Goal: Information Seeking & Learning: Check status

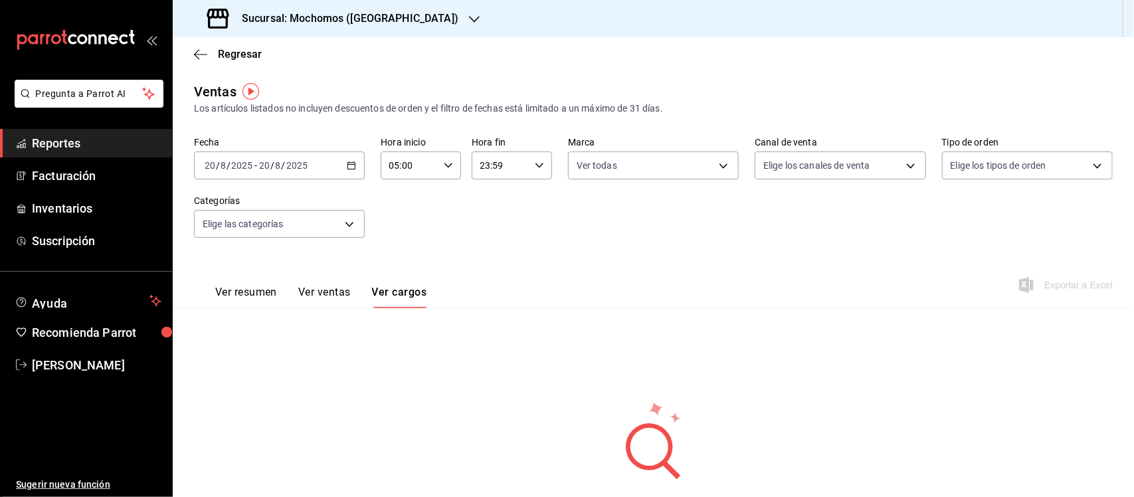
click at [65, 140] on span "Reportes" at bounding box center [97, 143] width 130 height 18
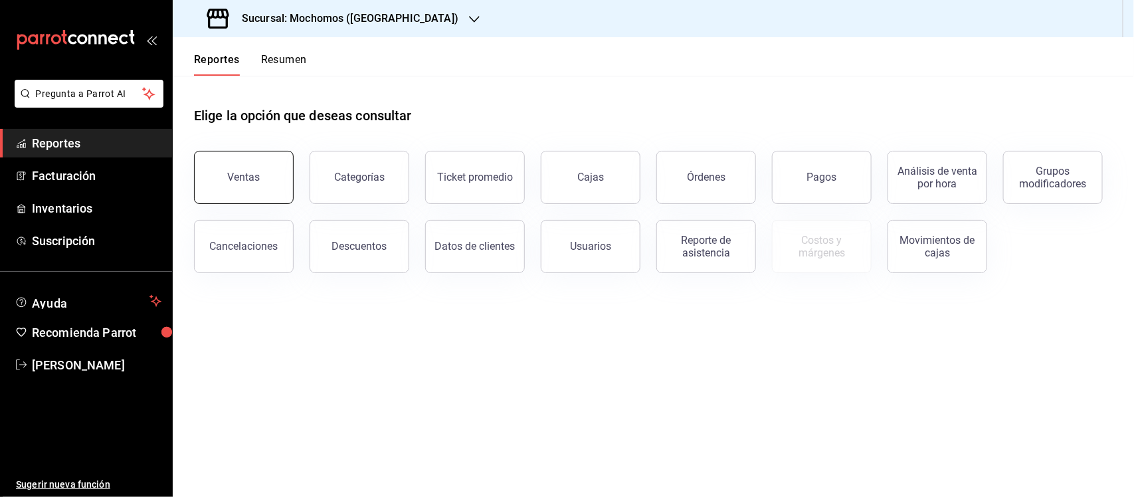
click at [264, 179] on button "Ventas" at bounding box center [244, 177] width 100 height 53
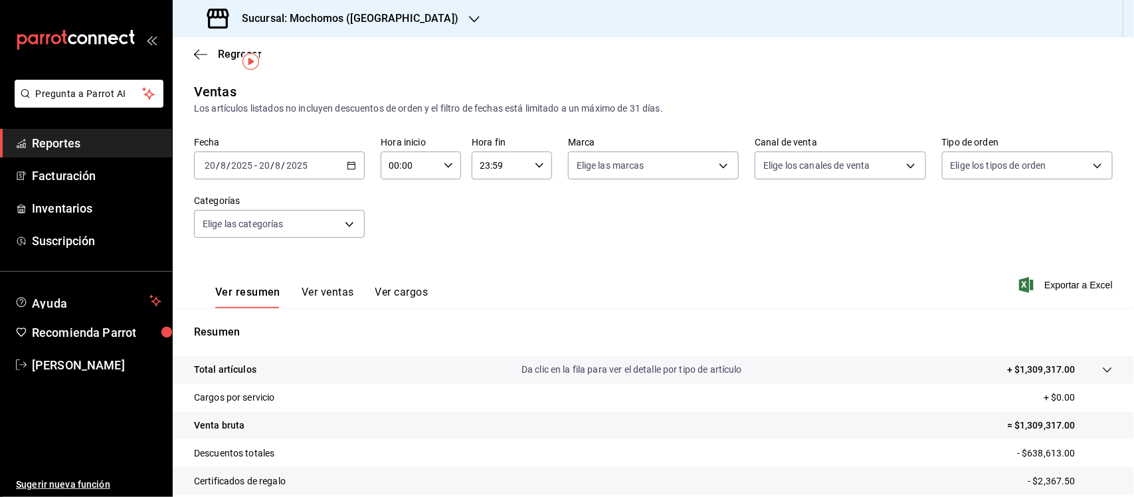
scroll to position [138, 0]
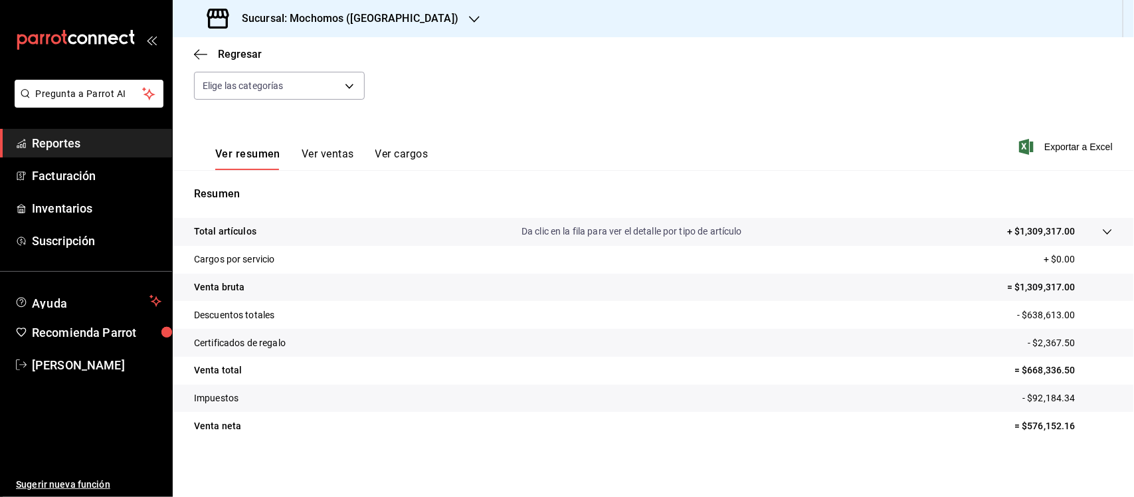
click at [63, 140] on span "Reportes" at bounding box center [97, 143] width 130 height 18
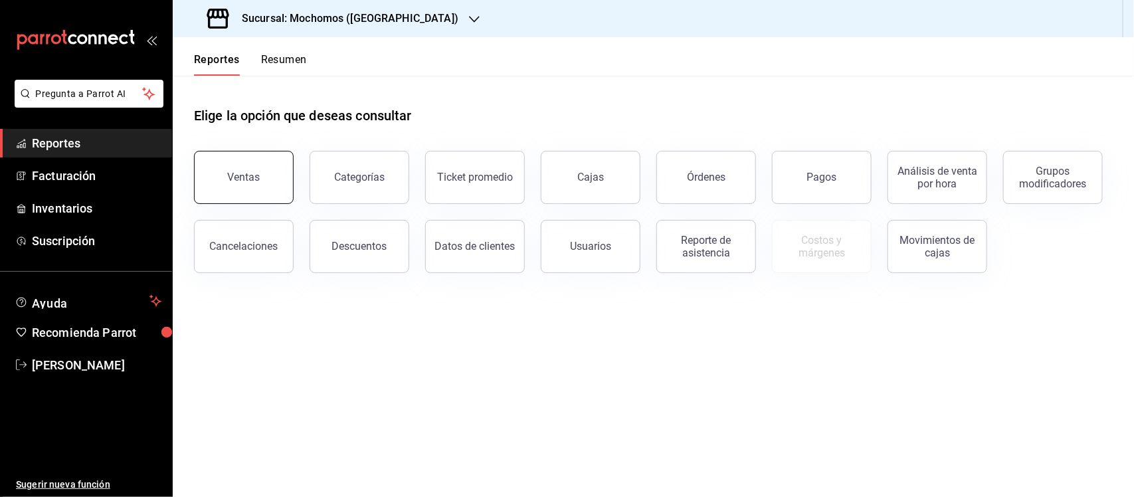
click at [255, 167] on button "Ventas" at bounding box center [244, 177] width 100 height 53
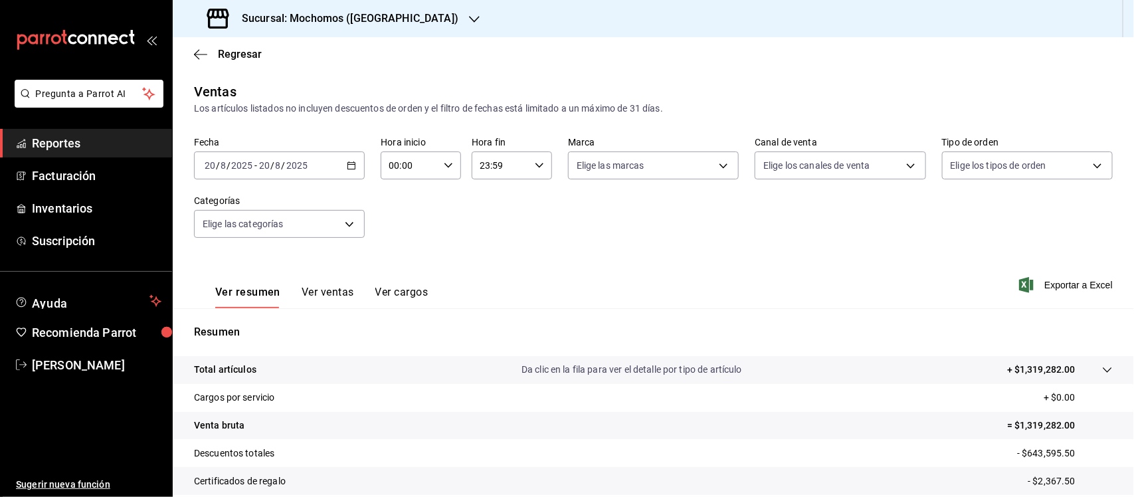
scroll to position [138, 0]
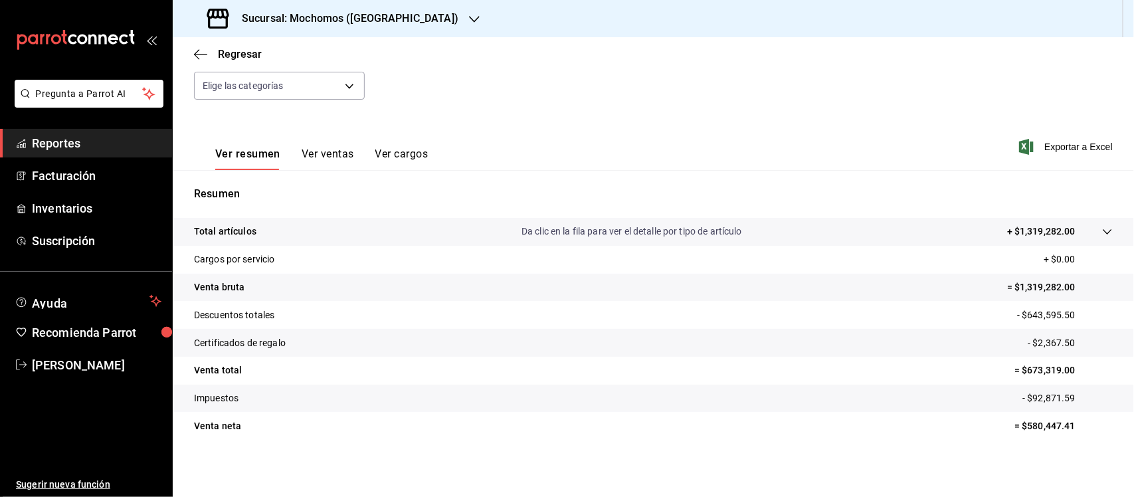
click at [276, 18] on h3 "Sucursal: Mochomos ([GEOGRAPHIC_DATA])" at bounding box center [344, 19] width 227 height 16
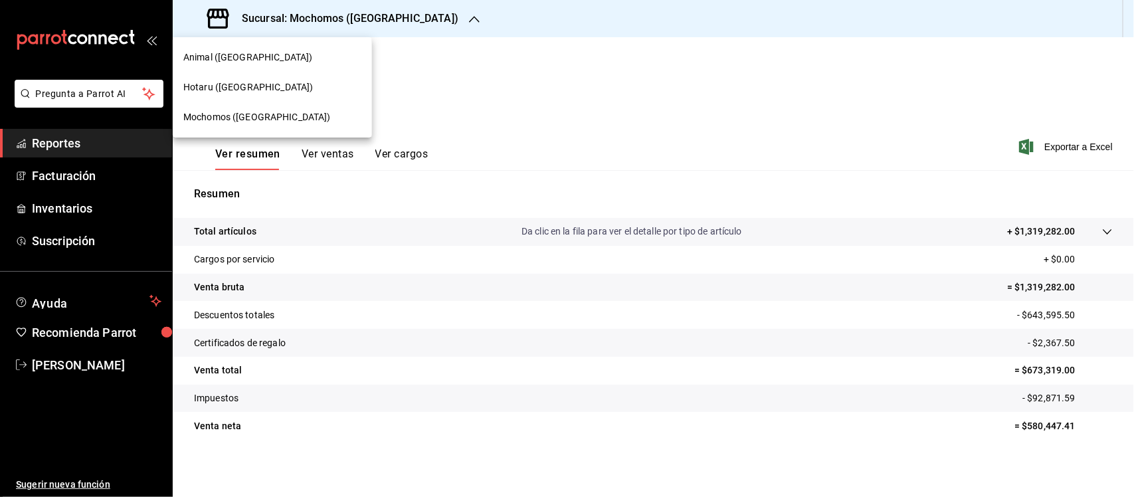
click at [240, 86] on span "Hotaru ([GEOGRAPHIC_DATA])" at bounding box center [248, 87] width 130 height 14
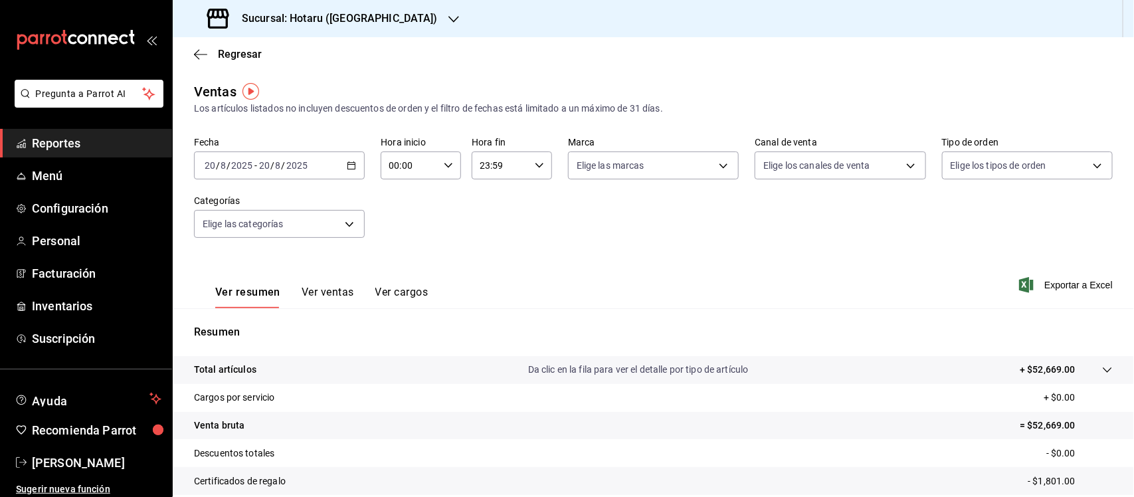
click at [51, 138] on span "Reportes" at bounding box center [97, 143] width 130 height 18
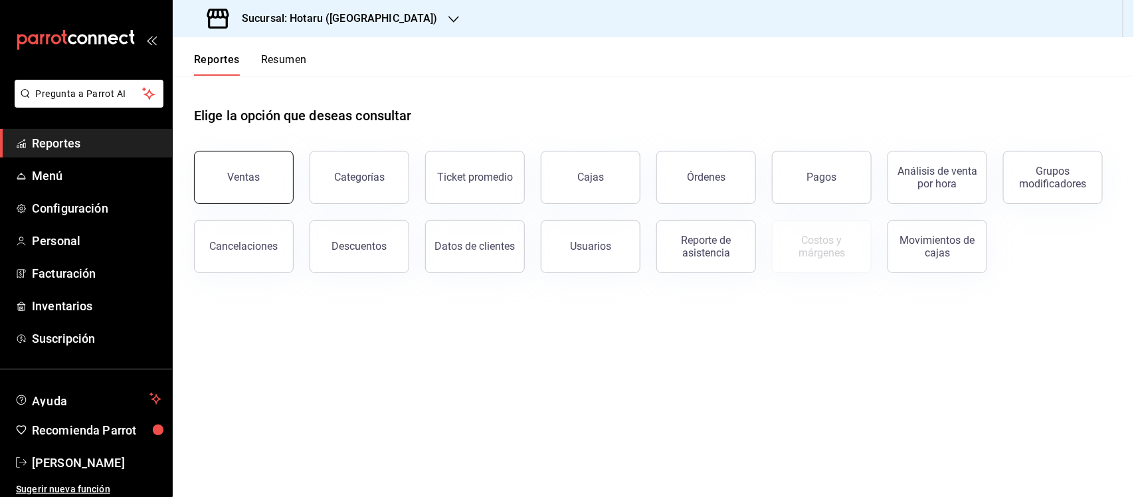
click at [233, 156] on button "Ventas" at bounding box center [244, 177] width 100 height 53
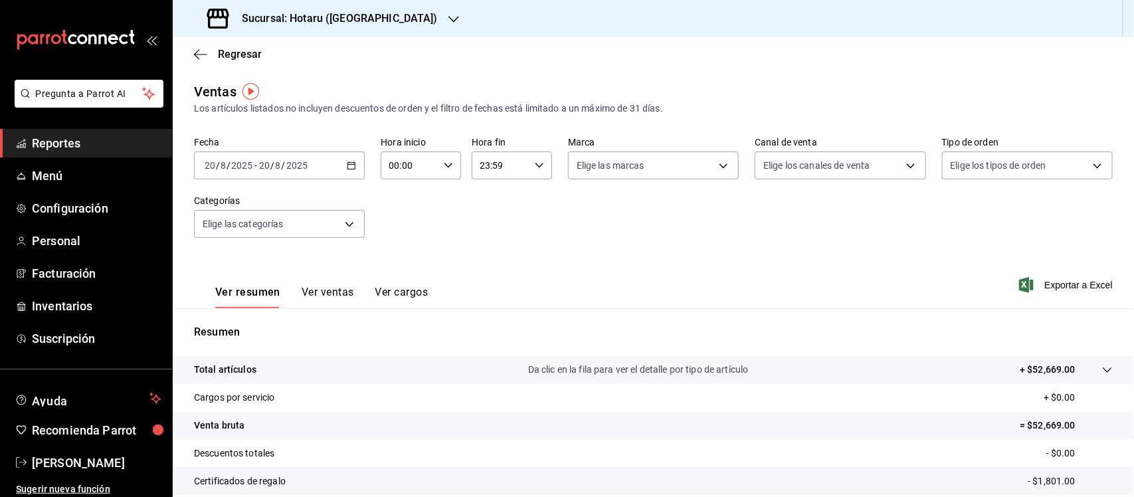
click at [354, 166] on div "[DATE] [DATE] - [DATE] [DATE]" at bounding box center [279, 166] width 171 height 28
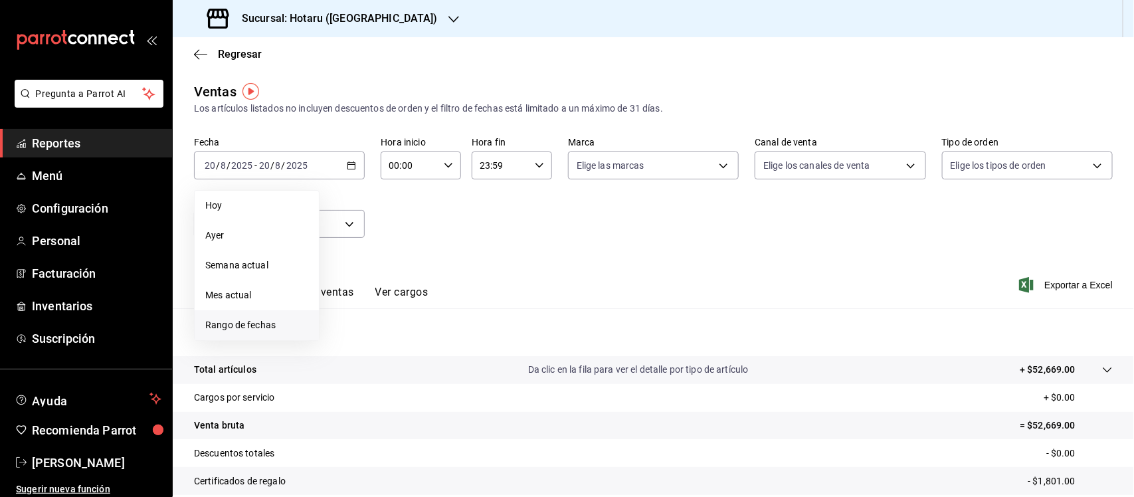
click at [250, 321] on span "Rango de fechas" at bounding box center [256, 325] width 103 height 14
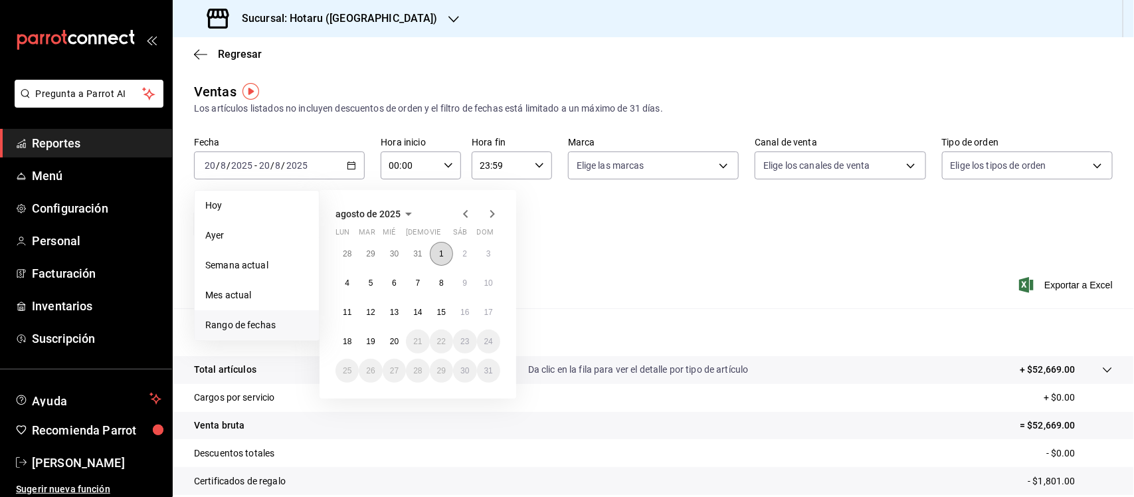
click at [434, 251] on button "1" at bounding box center [441, 254] width 23 height 24
click at [390, 351] on button "20" at bounding box center [394, 342] width 23 height 24
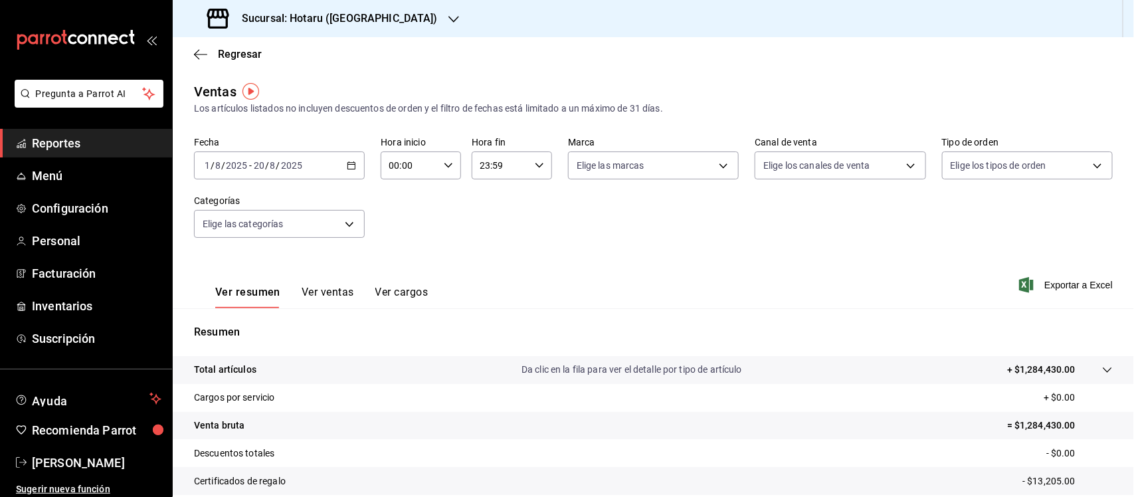
click at [445, 161] on icon "button" at bounding box center [448, 165] width 9 height 9
click at [396, 258] on span "02" at bounding box center [398, 263] width 19 height 11
type input "02:00"
click at [400, 258] on span "05" at bounding box center [398, 259] width 19 height 11
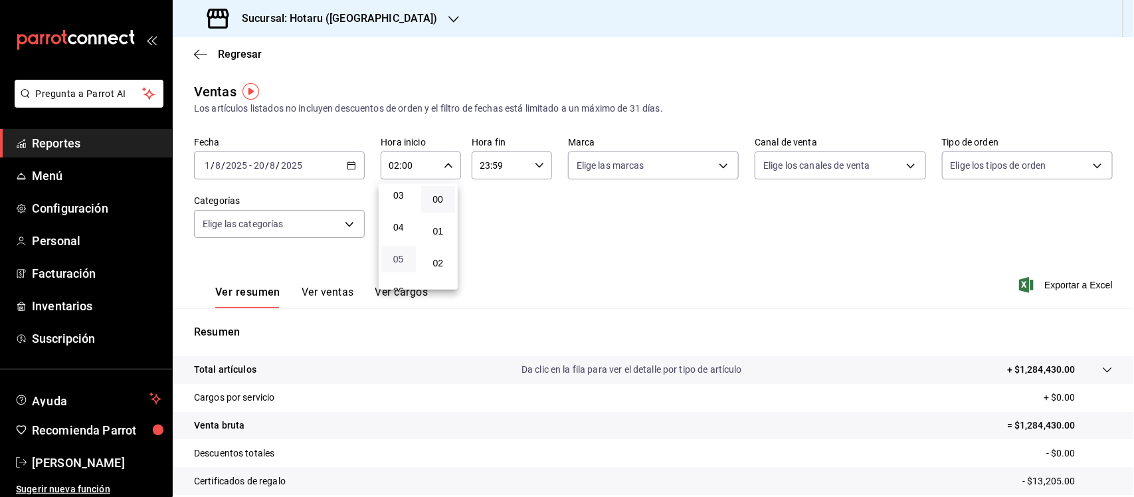
type input "05:00"
click at [442, 193] on button "00" at bounding box center [438, 199] width 35 height 27
click at [534, 163] on div at bounding box center [567, 248] width 1134 height 497
click at [535, 163] on icon "button" at bounding box center [539, 165] width 9 height 9
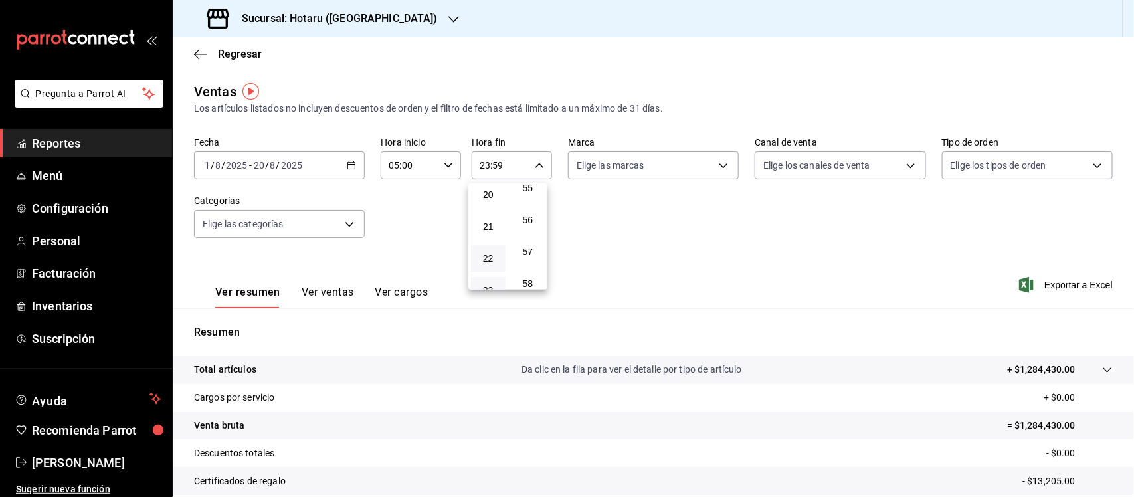
click at [486, 245] on button "22" at bounding box center [488, 258] width 35 height 27
type input "22:59"
click at [485, 245] on span "05" at bounding box center [488, 248] width 19 height 11
click at [529, 247] on span "57" at bounding box center [528, 252] width 19 height 11
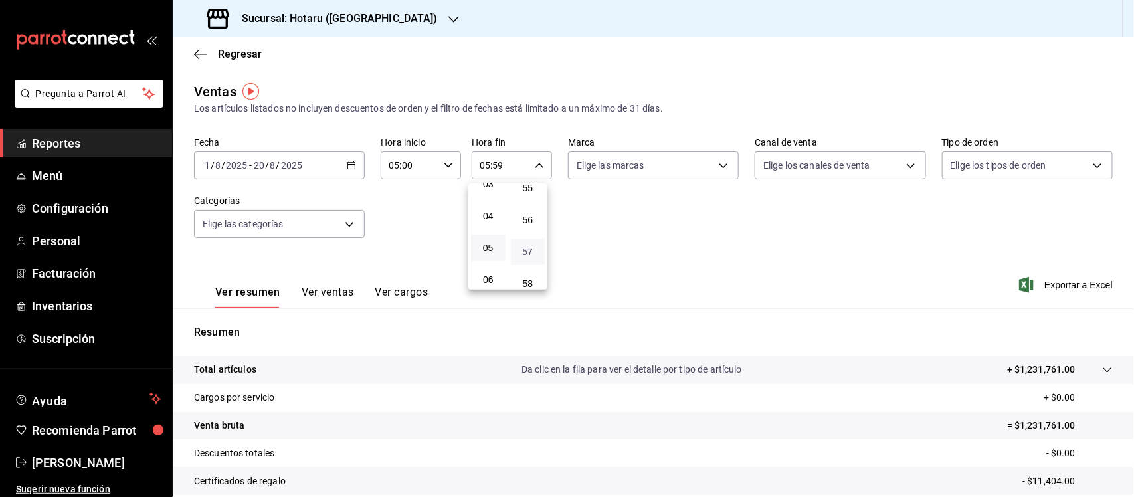
type input "05:57"
click at [525, 196] on span "00" at bounding box center [528, 199] width 19 height 11
type input "05:00"
click at [677, 191] on div at bounding box center [567, 248] width 1134 height 497
click at [715, 165] on body "Pregunta a Parrot AI Reportes Menú Configuración Personal Facturación Inventari…" at bounding box center [567, 248] width 1134 height 497
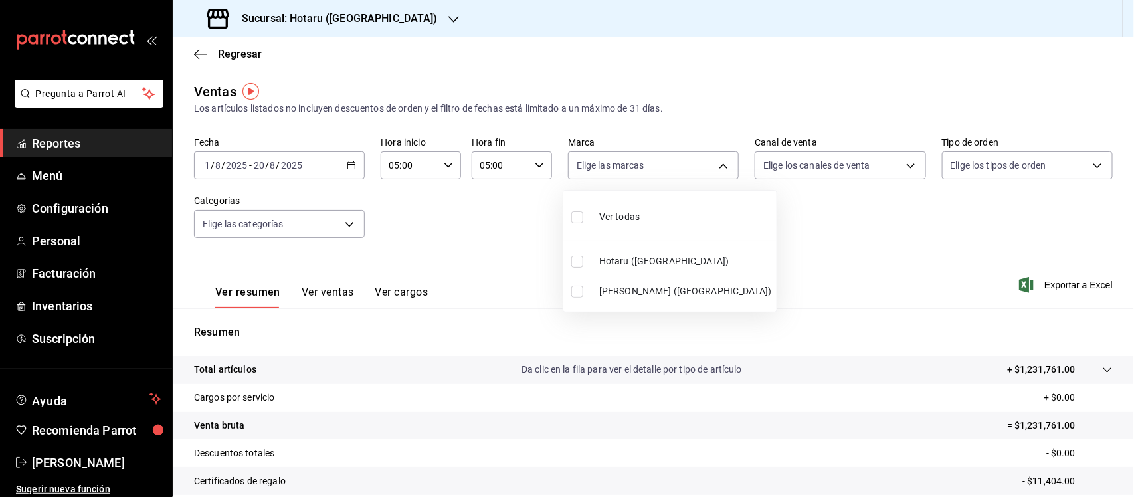
click at [572, 219] on input "checkbox" at bounding box center [578, 217] width 12 height 12
checkbox input "true"
type input "28f2b94b-43d9-4456-ab58-be91b69769b2,f751b40b-1592-4fe9-b0c9-b3cde2f2f566"
checkbox input "true"
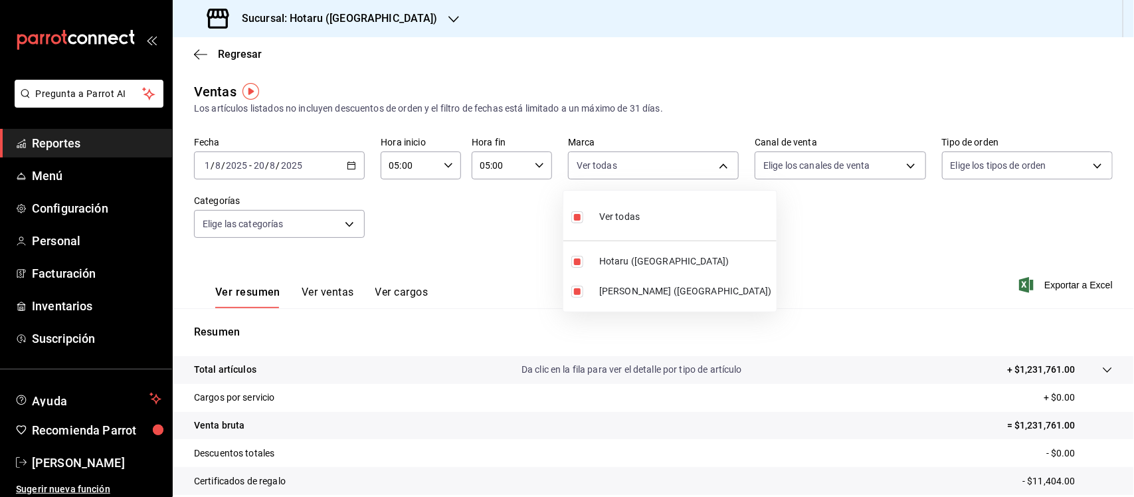
click at [833, 220] on div at bounding box center [567, 248] width 1134 height 497
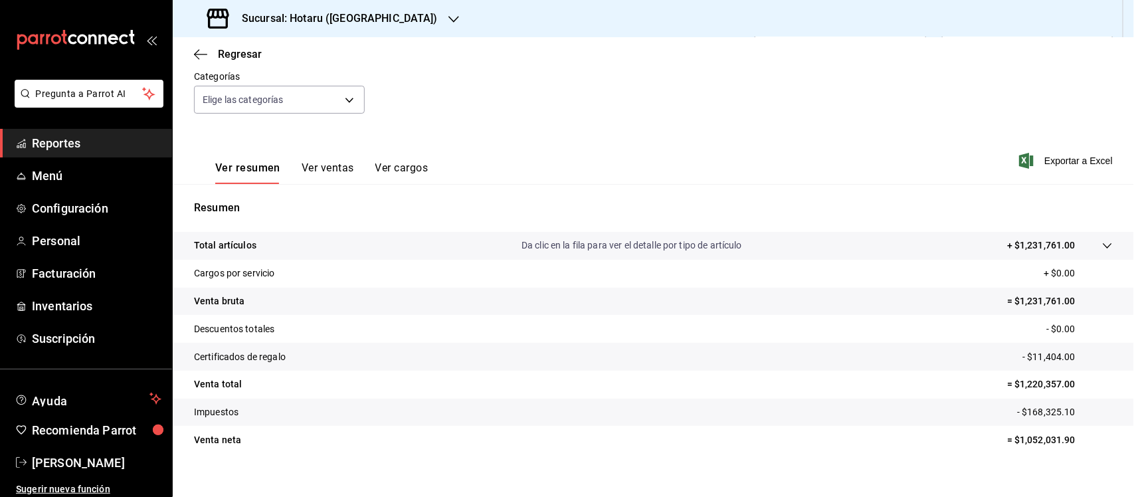
scroll to position [138, 0]
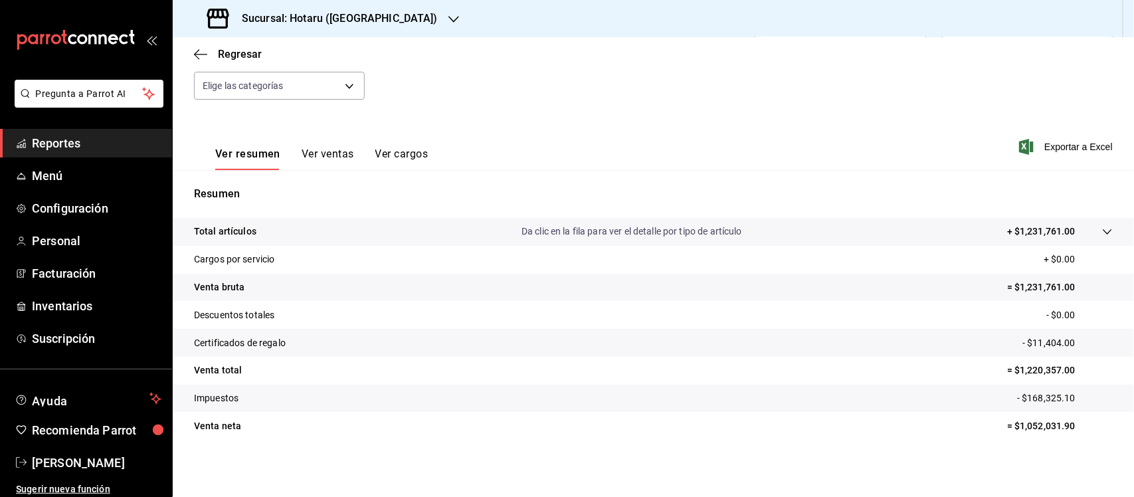
click at [331, 148] on button "Ver ventas" at bounding box center [328, 159] width 52 height 23
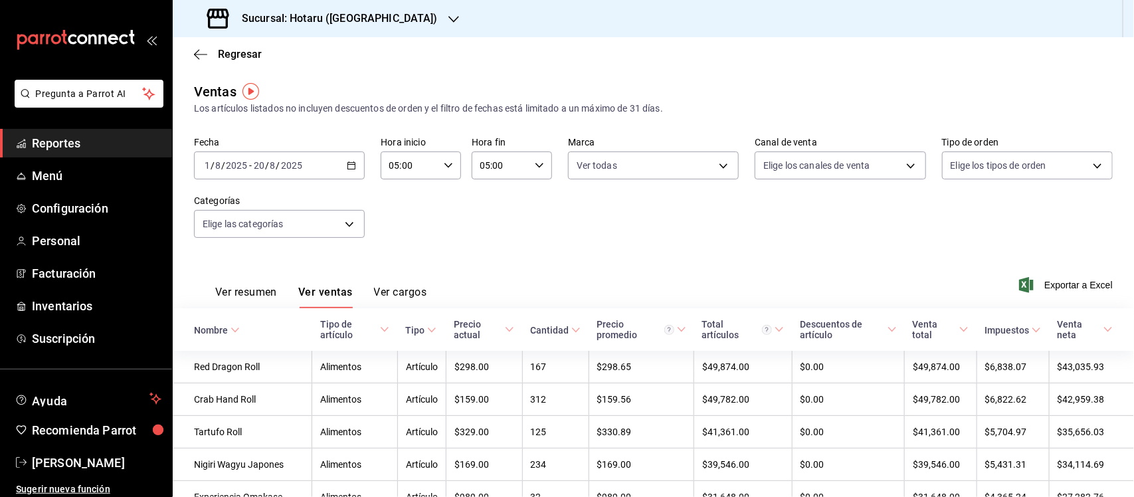
click at [405, 294] on button "Ver cargos" at bounding box center [400, 297] width 53 height 23
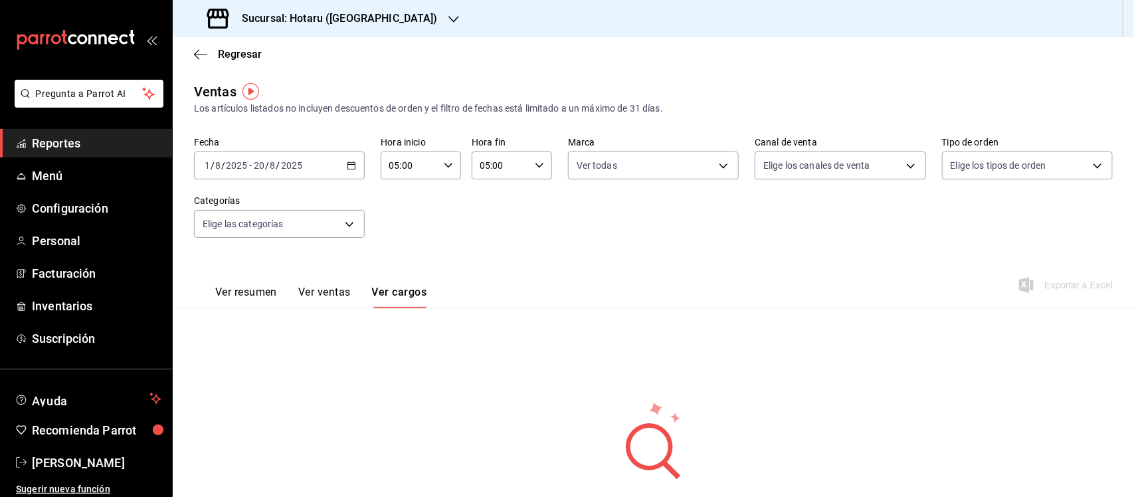
click at [218, 292] on button "Ver resumen" at bounding box center [246, 297] width 62 height 23
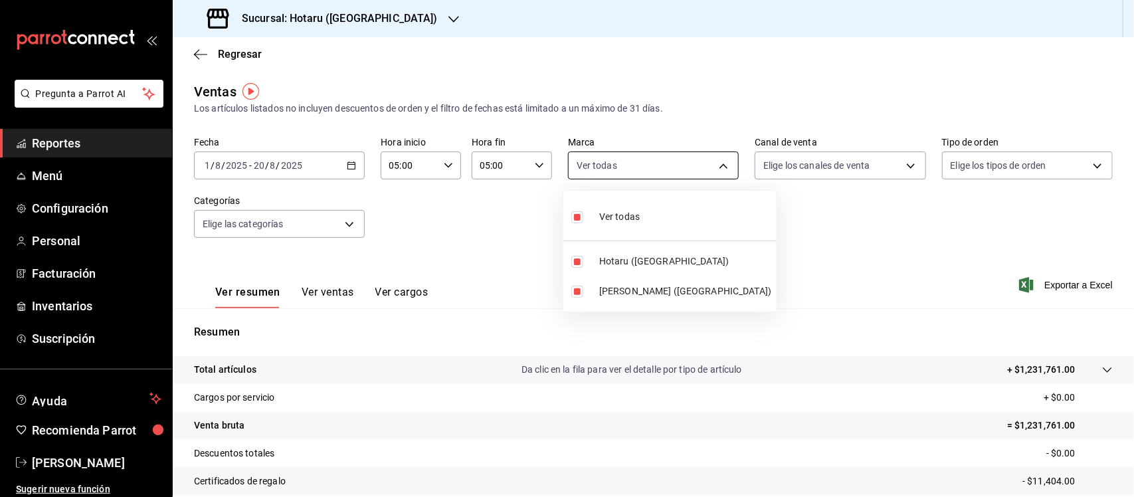
click at [703, 164] on body "Pregunta a Parrot AI Reportes Menú Configuración Personal Facturación Inventari…" at bounding box center [567, 248] width 1134 height 497
click at [799, 217] on div at bounding box center [567, 248] width 1134 height 497
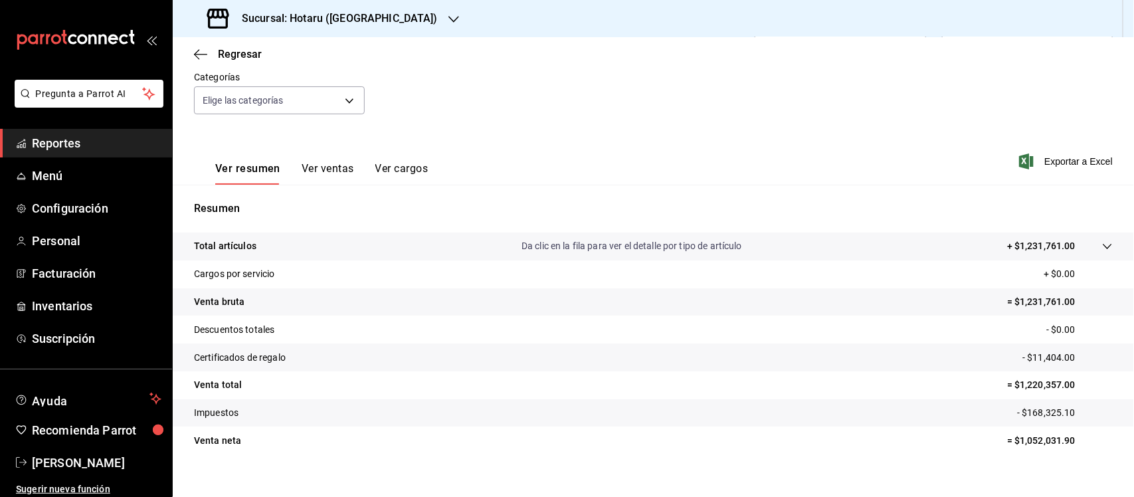
scroll to position [138, 0]
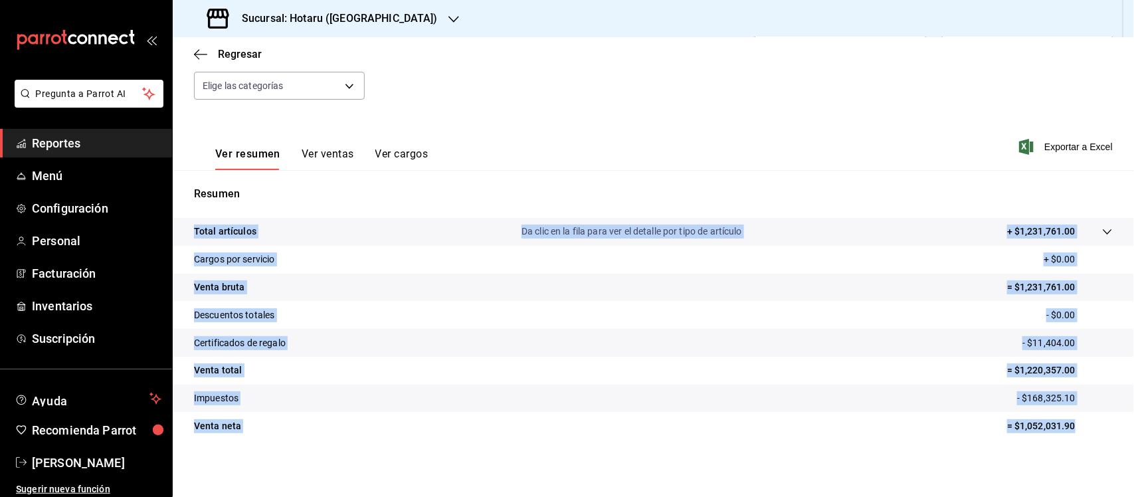
drag, startPoint x: 187, startPoint y: 229, endPoint x: 1064, endPoint y: 420, distance: 897.1
click at [1064, 420] on tbody "Total artículos Da clic en la fila para ver el detalle por tipo de artículo + $…" at bounding box center [654, 329] width 962 height 222
copy tbody "Total artículos Da clic en la fila para ver el detalle por tipo de artículo + $…"
click at [64, 140] on span "Reportes" at bounding box center [97, 143] width 130 height 18
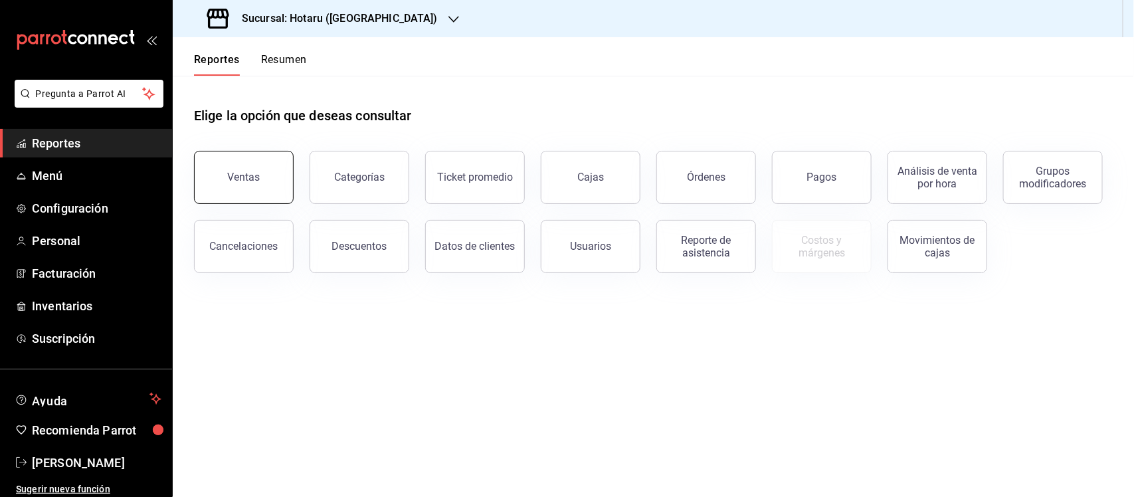
click at [268, 175] on button "Ventas" at bounding box center [244, 177] width 100 height 53
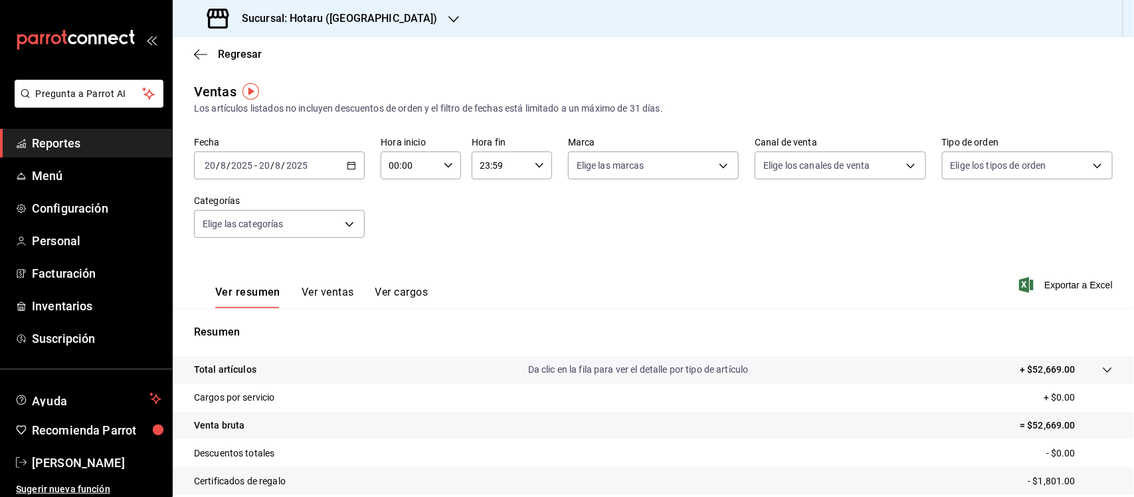
click at [70, 140] on span "Reportes" at bounding box center [97, 143] width 130 height 18
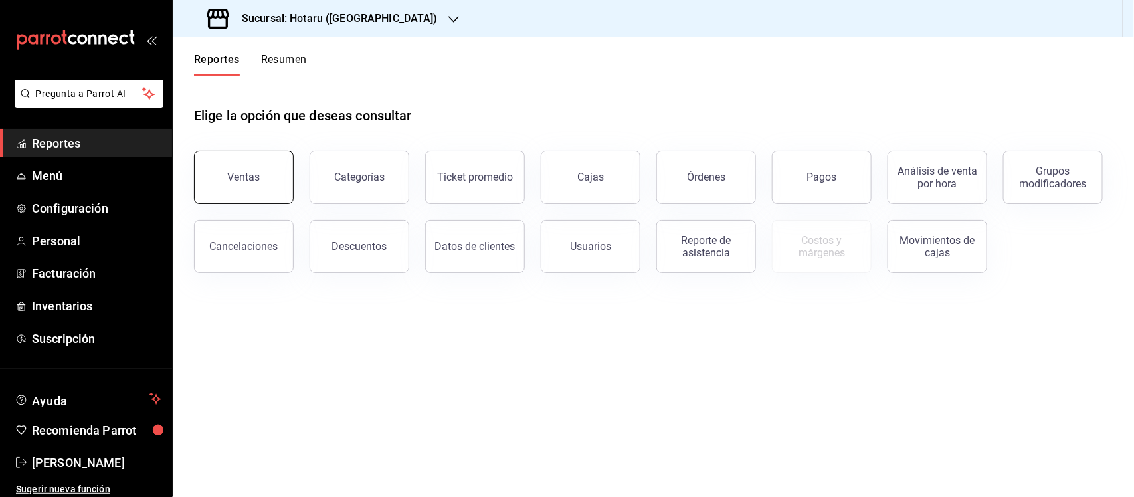
click at [258, 184] on button "Ventas" at bounding box center [244, 177] width 100 height 53
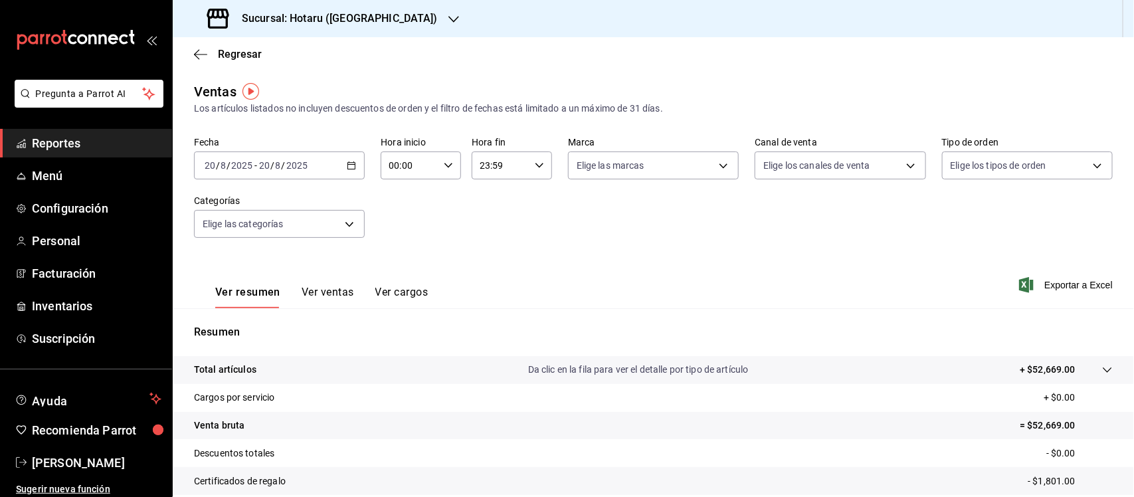
click at [350, 167] on icon "button" at bounding box center [351, 165] width 9 height 9
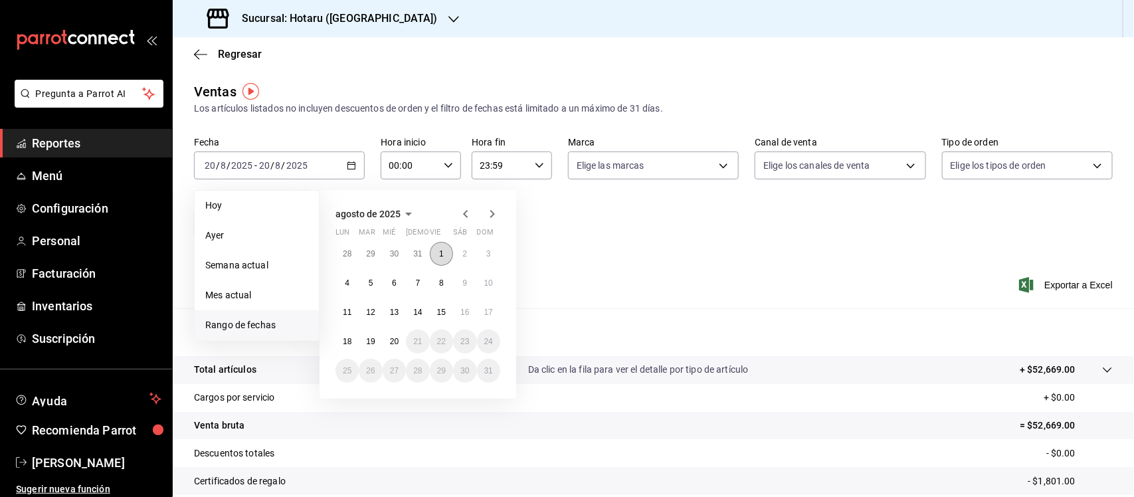
click at [443, 255] on abbr "1" at bounding box center [441, 253] width 5 height 9
click at [397, 346] on button "20" at bounding box center [394, 342] width 23 height 24
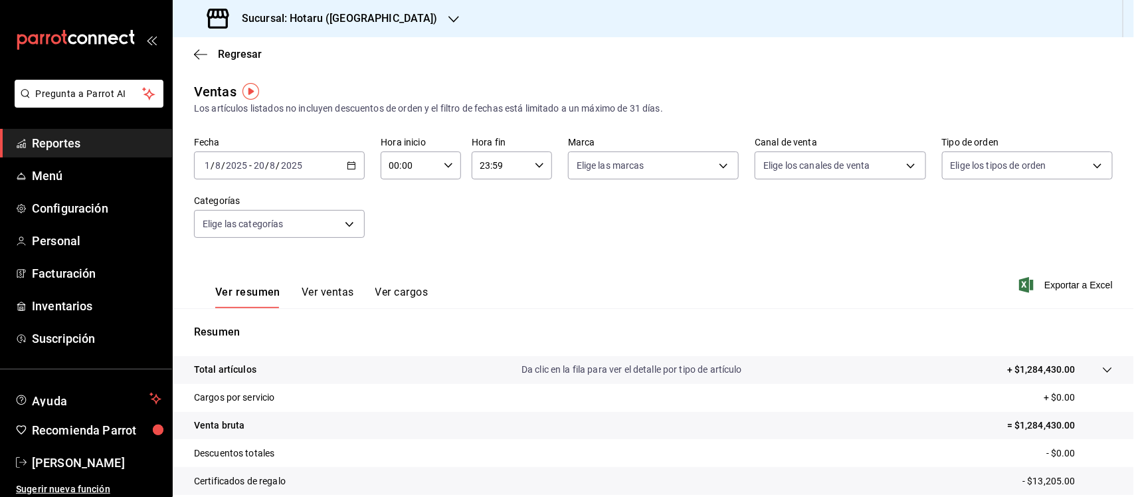
click at [447, 161] on icon "button" at bounding box center [448, 165] width 9 height 9
click at [397, 270] on button "02" at bounding box center [398, 263] width 35 height 27
type input "02:00"
click at [400, 257] on span "05" at bounding box center [398, 259] width 19 height 11
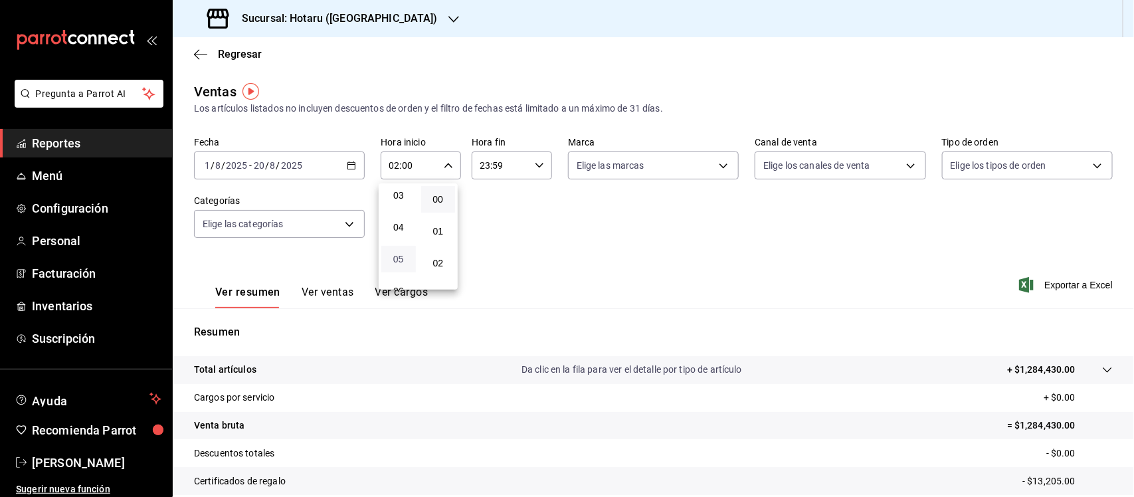
type input "05:00"
click at [433, 200] on span "00" at bounding box center [438, 199] width 19 height 11
click at [536, 159] on div at bounding box center [567, 248] width 1134 height 497
click at [535, 163] on icon "button" at bounding box center [539, 165] width 9 height 9
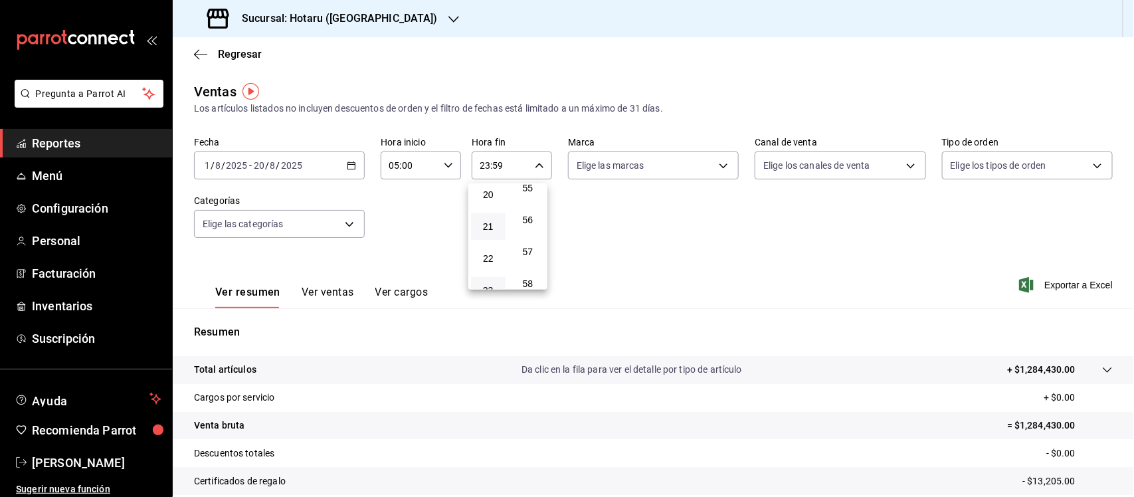
click at [490, 218] on button "21" at bounding box center [488, 226] width 35 height 27
type input "21:59"
click at [490, 218] on button "05" at bounding box center [488, 214] width 35 height 27
click at [529, 236] on div "57" at bounding box center [528, 252] width 40 height 32
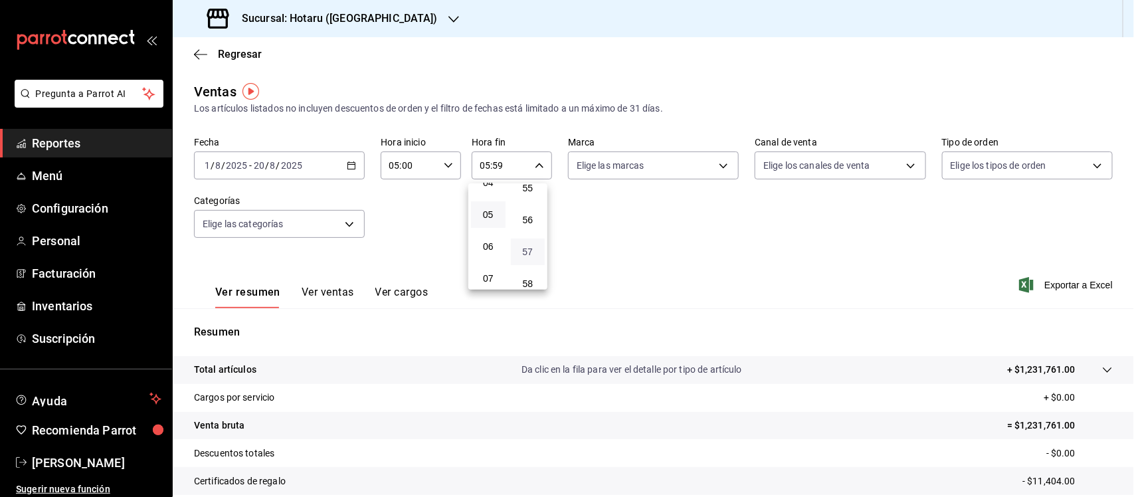
click at [527, 247] on span "57" at bounding box center [528, 252] width 19 height 11
type input "05:57"
click at [527, 201] on span "00" at bounding box center [528, 199] width 19 height 11
type input "05:00"
click at [646, 168] on div at bounding box center [567, 248] width 1134 height 497
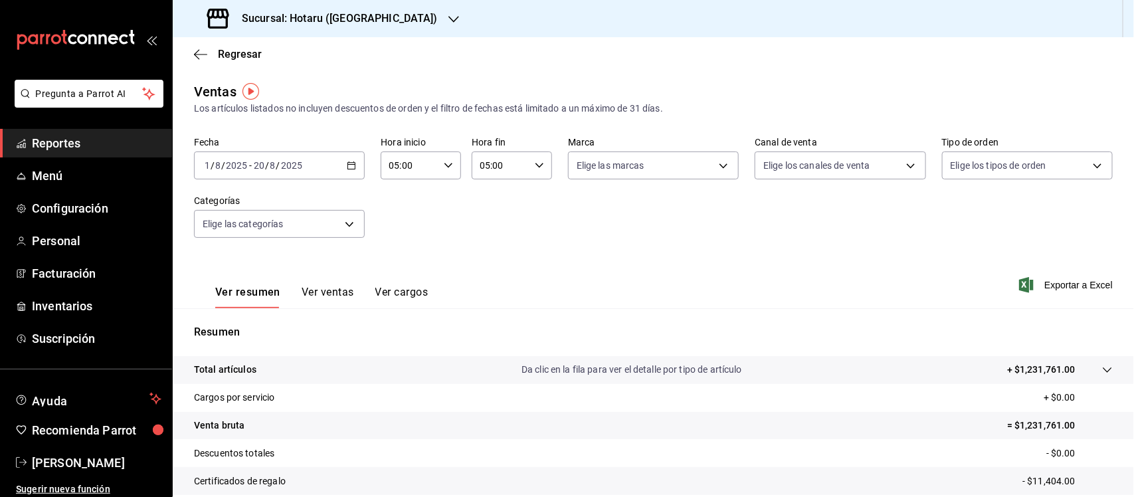
click at [646, 168] on body "Pregunta a Parrot AI Reportes Menú Configuración Personal Facturación Inventari…" at bounding box center [567, 248] width 1134 height 497
click at [575, 218] on input "checkbox" at bounding box center [578, 217] width 12 height 12
checkbox input "true"
type input "28f2b94b-43d9-4456-ab58-be91b69769b2,f751b40b-1592-4fe9-b0c9-b3cde2f2f566"
checkbox input "true"
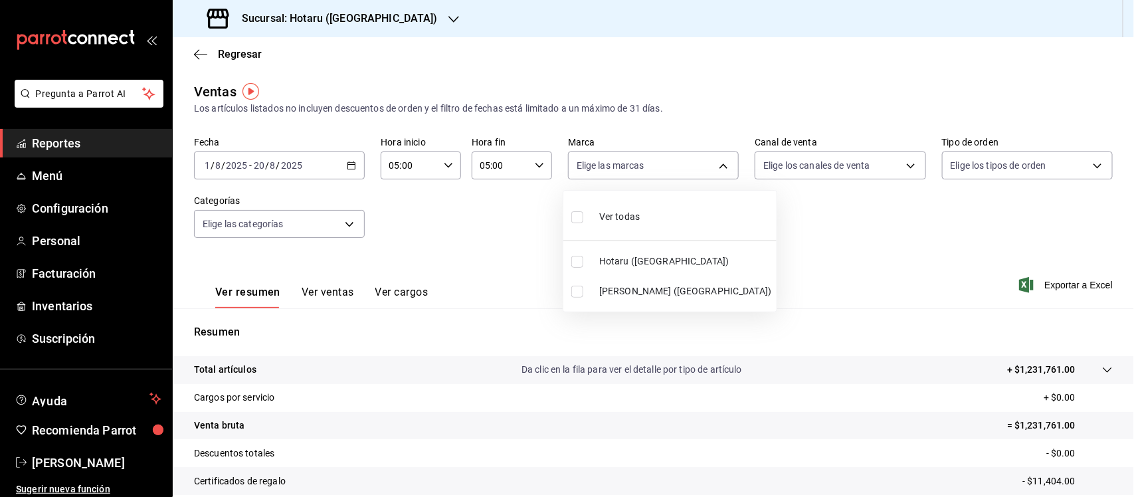
checkbox input "true"
click at [771, 223] on div at bounding box center [567, 248] width 1134 height 497
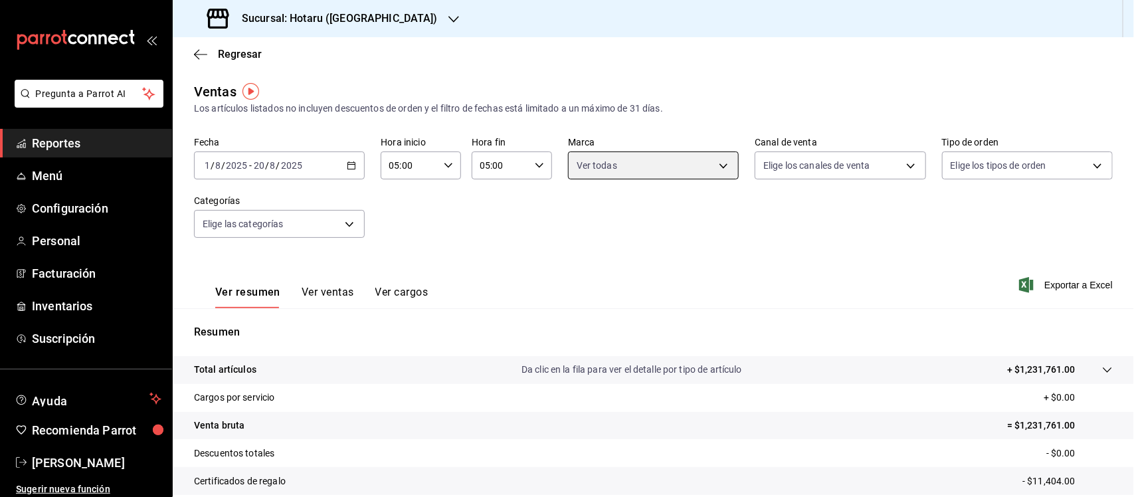
scroll to position [138, 0]
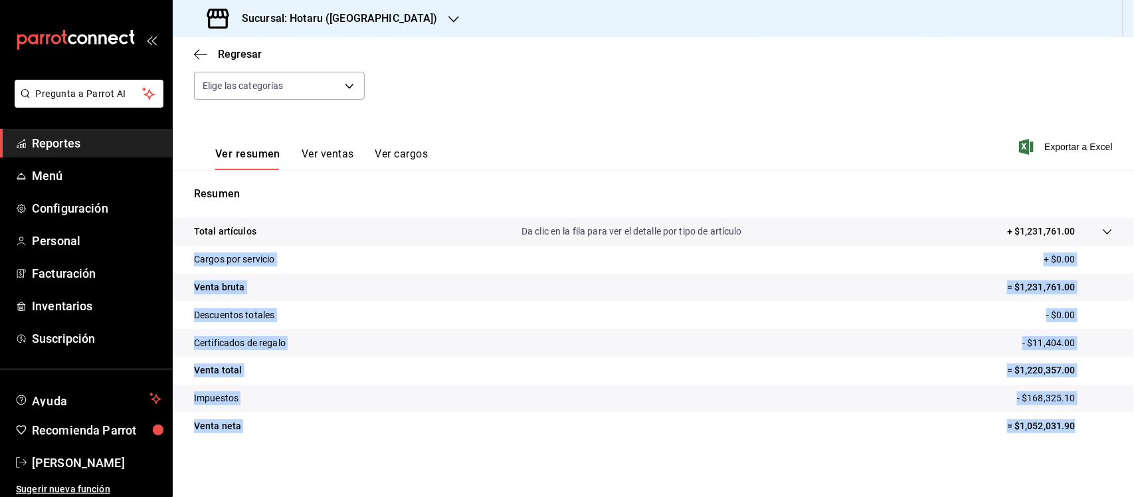
drag, startPoint x: 193, startPoint y: 259, endPoint x: 1091, endPoint y: 425, distance: 913.1
click at [1091, 425] on tbody "Total artículos Da clic en la fila para ver el detalle por tipo de artículo + $…" at bounding box center [654, 329] width 962 height 222
copy tbody "Cargos por servicio + $0.00 Venta bruta = $1,231,761.00 Descuentos totales - $0…"
click at [51, 147] on span "Reportes" at bounding box center [97, 143] width 130 height 18
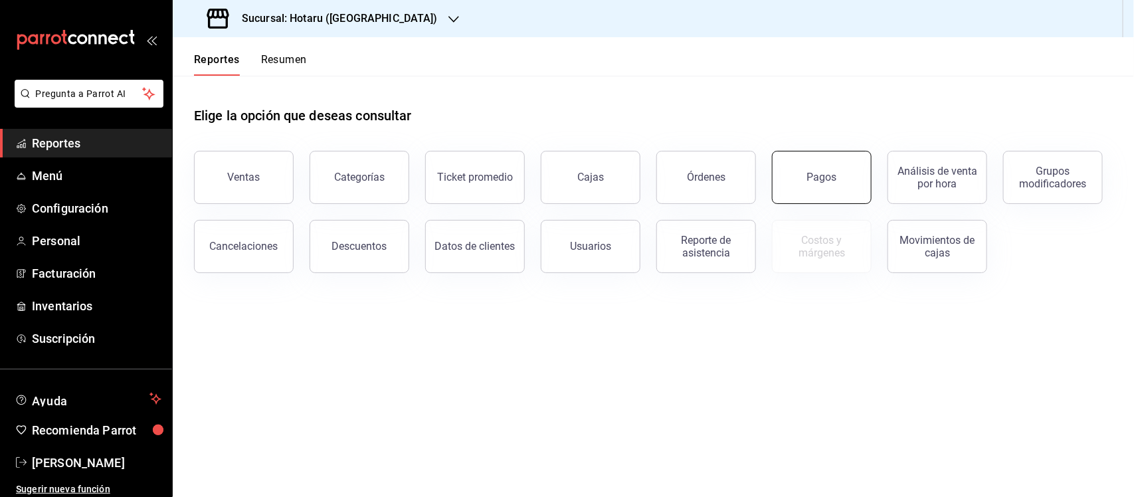
click at [818, 187] on button "Pagos" at bounding box center [822, 177] width 100 height 53
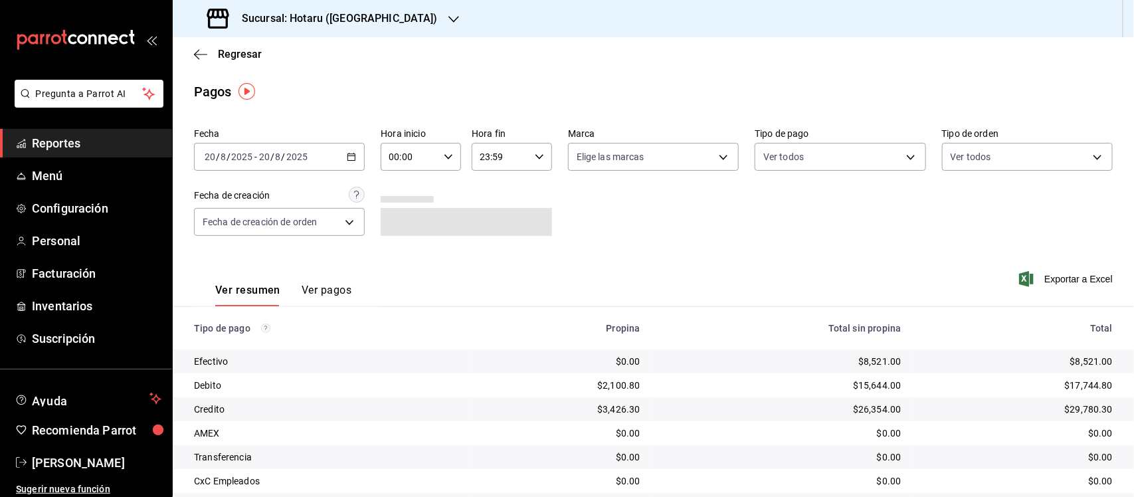
click at [348, 154] on \(Stroke\) "button" at bounding box center [352, 157] width 8 height 7
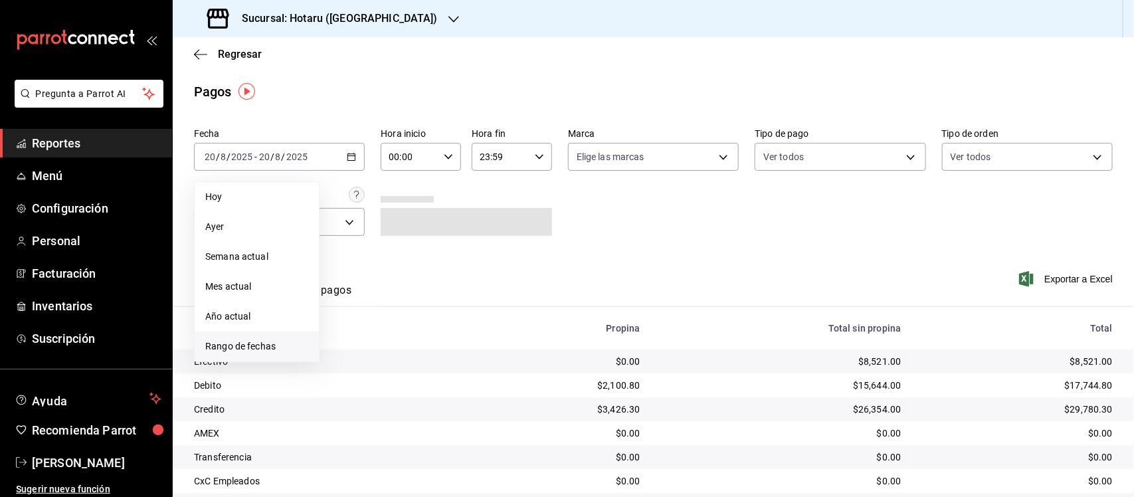
click at [254, 356] on li "Rango de fechas" at bounding box center [257, 347] width 124 height 30
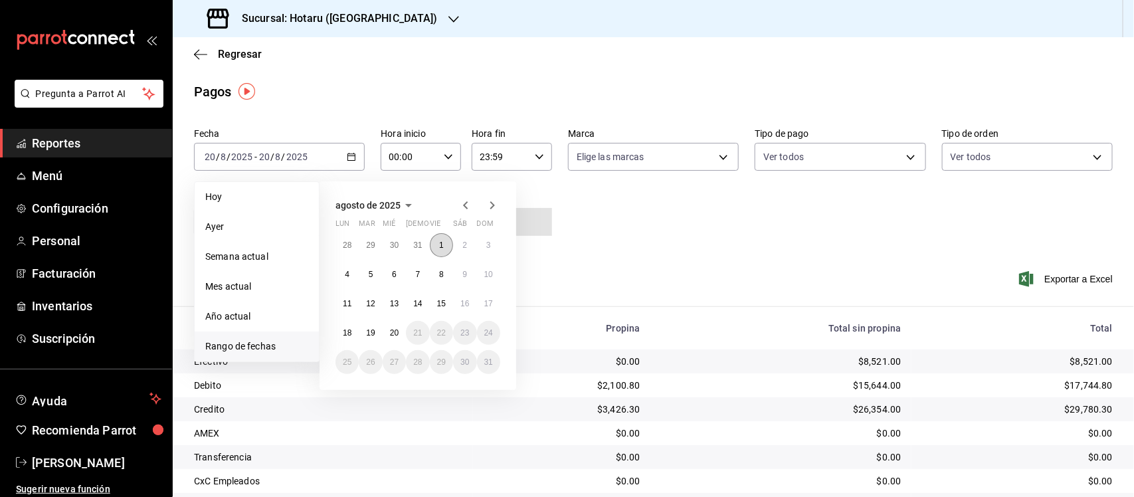
click at [437, 241] on button "1" at bounding box center [441, 245] width 23 height 24
click at [389, 329] on button "20" at bounding box center [394, 333] width 23 height 24
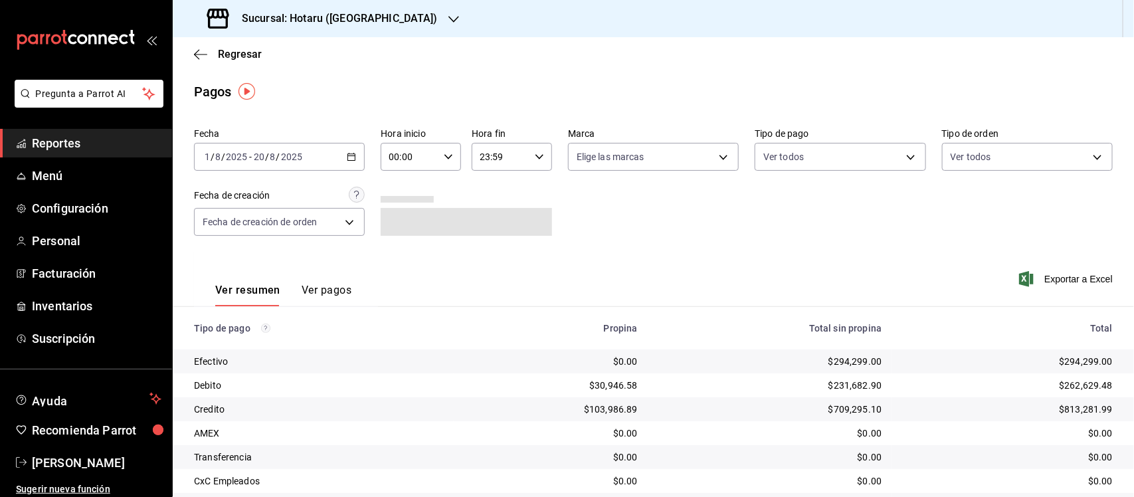
click at [445, 156] on icon "button" at bounding box center [448, 156] width 9 height 9
click at [343, 146] on div at bounding box center [567, 248] width 1134 height 497
click at [347, 154] on icon "button" at bounding box center [351, 156] width 9 height 9
click at [445, 156] on \(Stroke\) "button" at bounding box center [449, 156] width 8 height 5
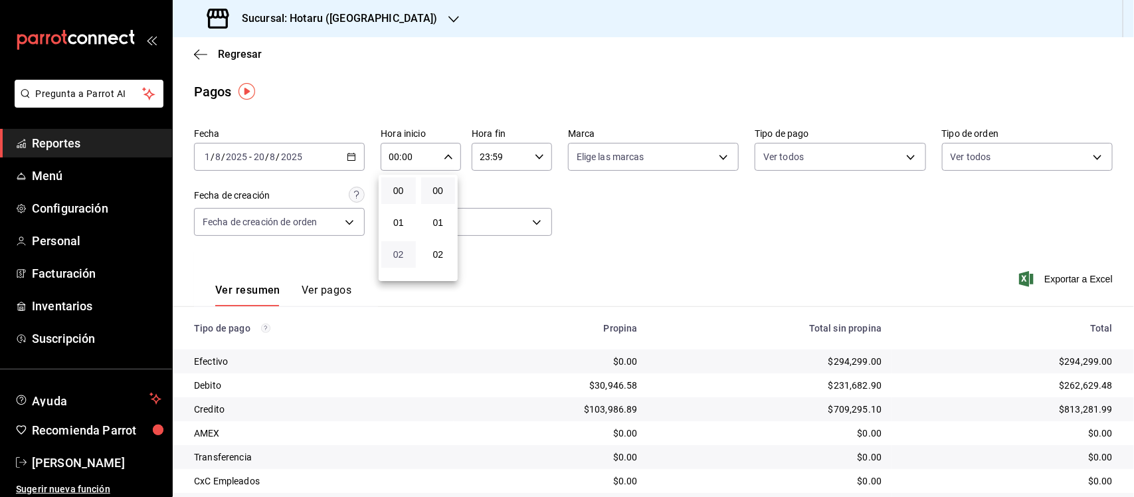
click at [400, 250] on span "02" at bounding box center [398, 254] width 19 height 11
type input "02:00"
click at [396, 248] on span "05" at bounding box center [398, 250] width 19 height 11
click at [434, 221] on span "01" at bounding box center [438, 222] width 19 height 11
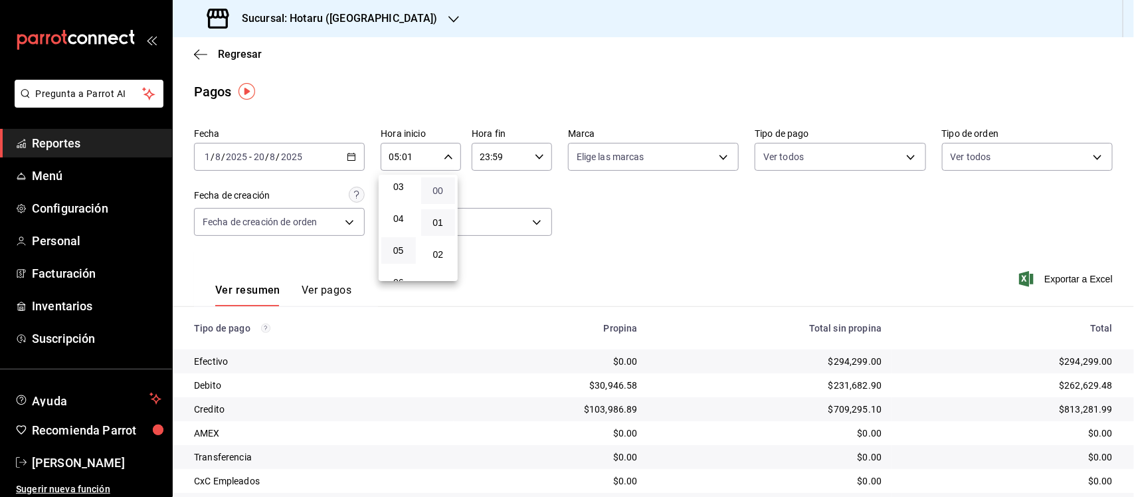
click at [441, 187] on span "00" at bounding box center [438, 190] width 19 height 11
type input "05:00"
click at [537, 157] on div at bounding box center [567, 248] width 1134 height 497
click at [536, 156] on \(Stroke\) "button" at bounding box center [540, 156] width 8 height 5
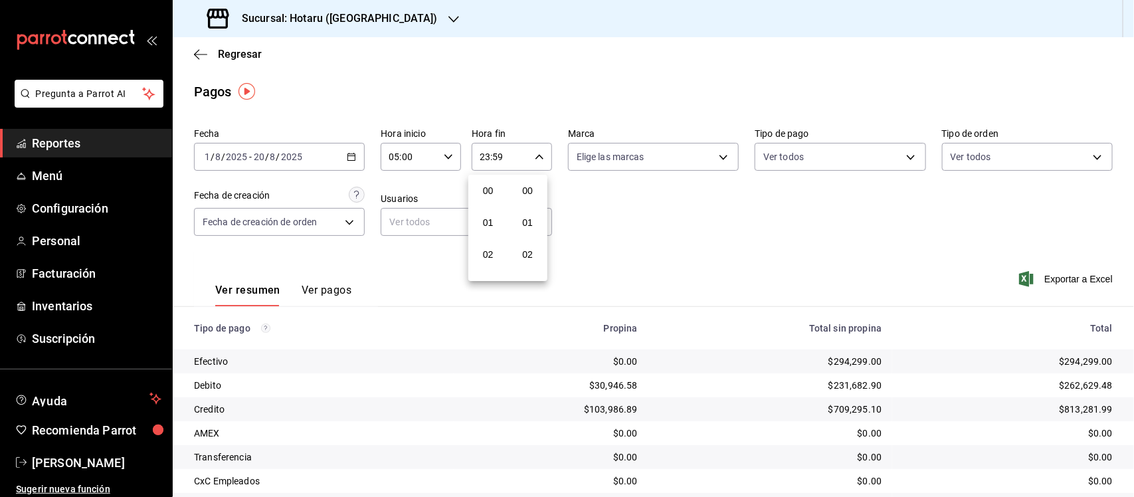
scroll to position [1766, 0]
click at [489, 213] on span "21" at bounding box center [488, 218] width 19 height 11
type input "21:59"
click at [486, 215] on span "05" at bounding box center [488, 217] width 19 height 11
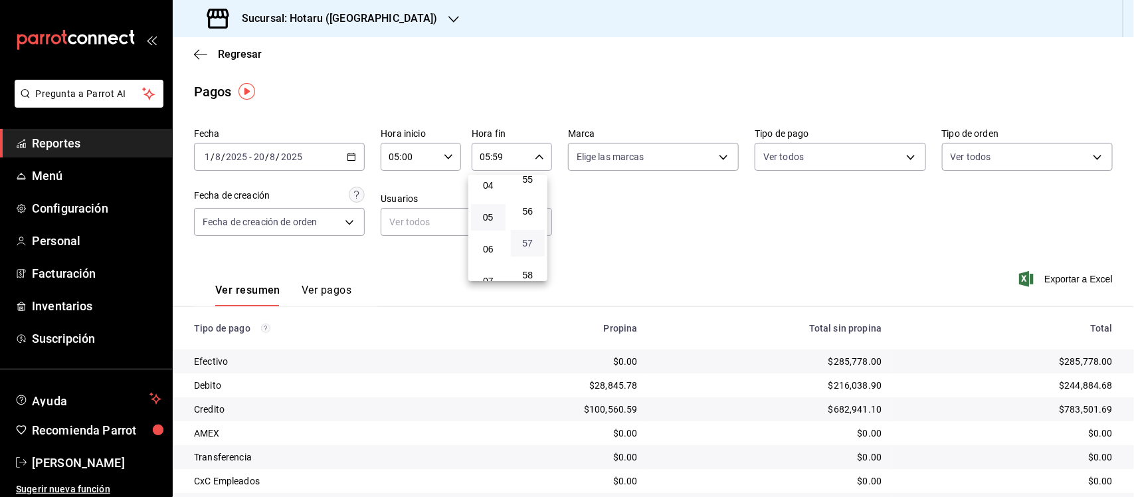
click at [529, 238] on span "57" at bounding box center [528, 243] width 19 height 11
type input "05:57"
click at [525, 191] on span "00" at bounding box center [528, 190] width 19 height 11
type input "05:00"
click at [721, 159] on div at bounding box center [567, 248] width 1134 height 497
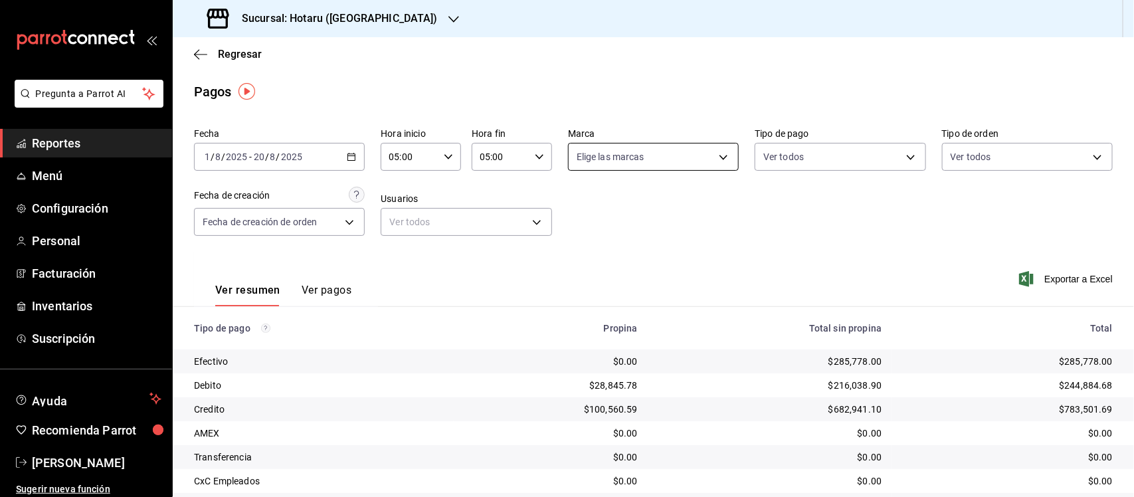
click at [718, 158] on body "Pregunta a Parrot AI Reportes Menú Configuración Personal Facturación Inventari…" at bounding box center [567, 248] width 1134 height 497
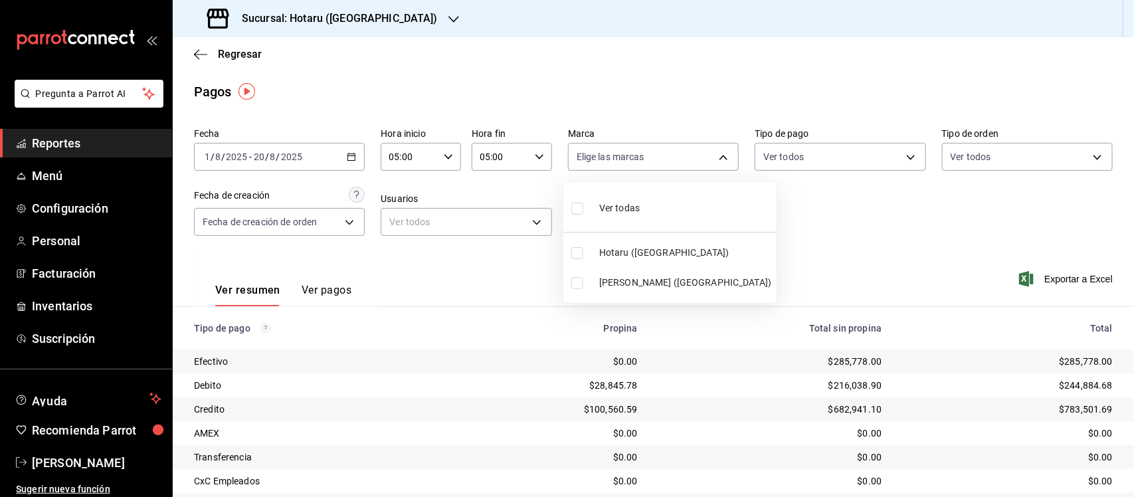
click at [583, 211] on input "checkbox" at bounding box center [578, 209] width 12 height 12
checkbox input "true"
type input "28f2b94b-43d9-4456-ab58-be91b69769b2,f751b40b-1592-4fe9-b0c9-b3cde2f2f566"
checkbox input "true"
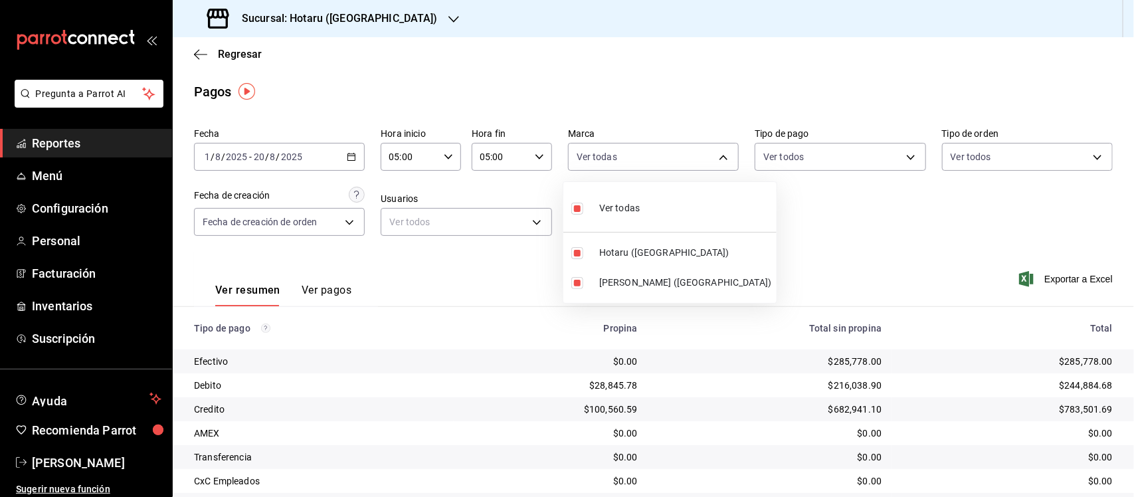
click at [851, 181] on div at bounding box center [567, 248] width 1134 height 497
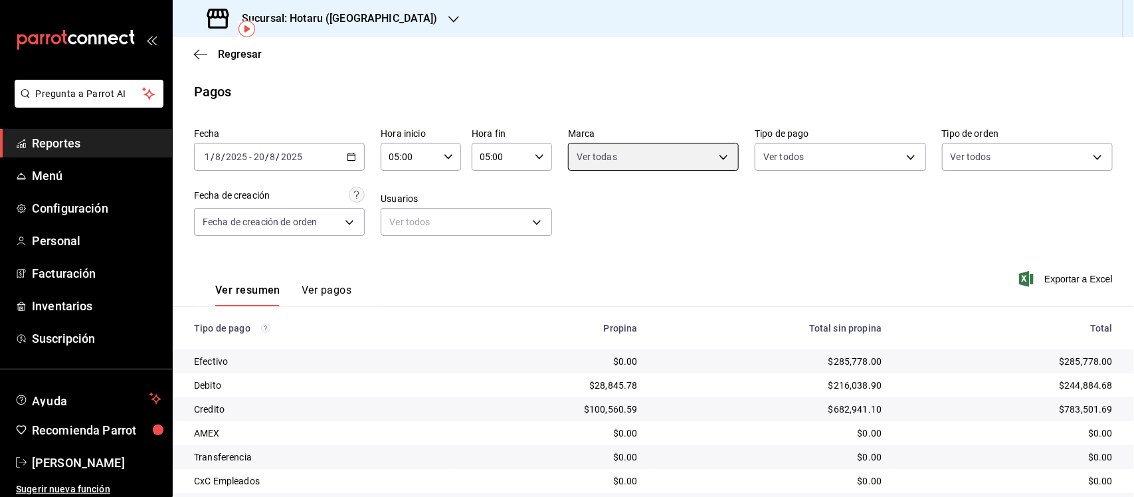
scroll to position [90, 0]
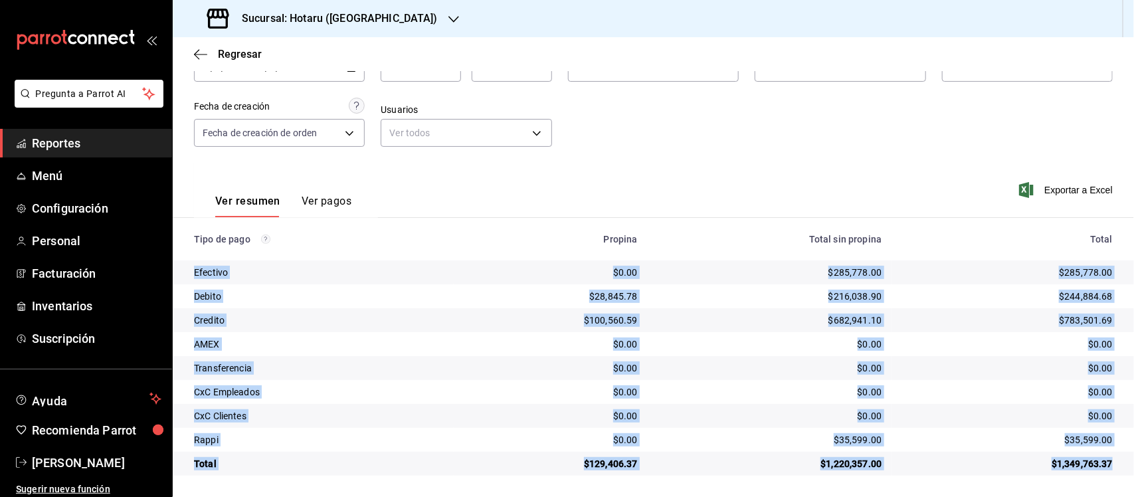
drag, startPoint x: 187, startPoint y: 268, endPoint x: 1107, endPoint y: 469, distance: 942.0
click at [1107, 469] on tbody "Efectivo $0.00 $285,778.00 $285,778.00 Debito $28,845.78 $216,038.90 $244,884.6…" at bounding box center [654, 368] width 962 height 215
copy tbody "Efectivo $0.00 $285,778.00 $285,778.00 Debito $28,845.78 $216,038.90 $244,884.6…"
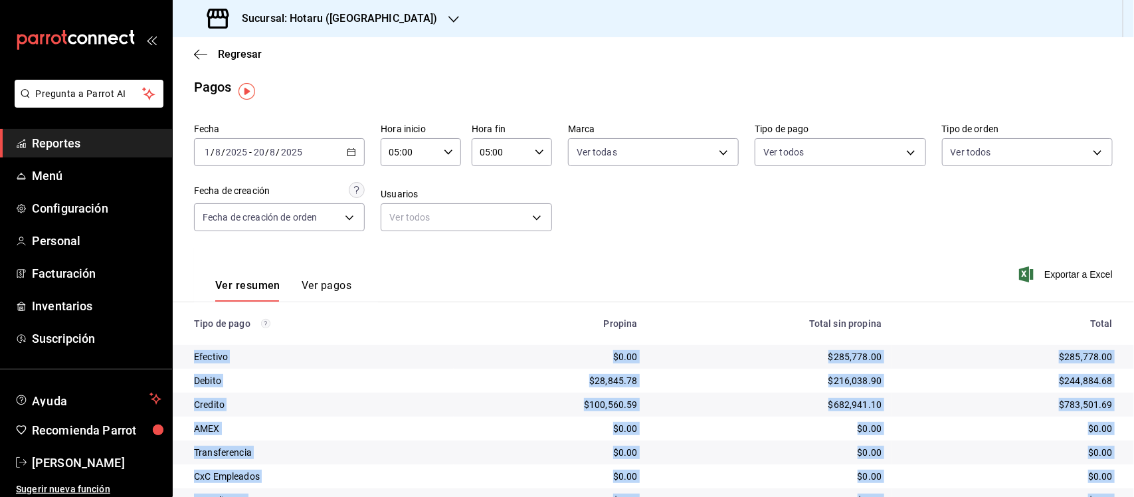
scroll to position [0, 0]
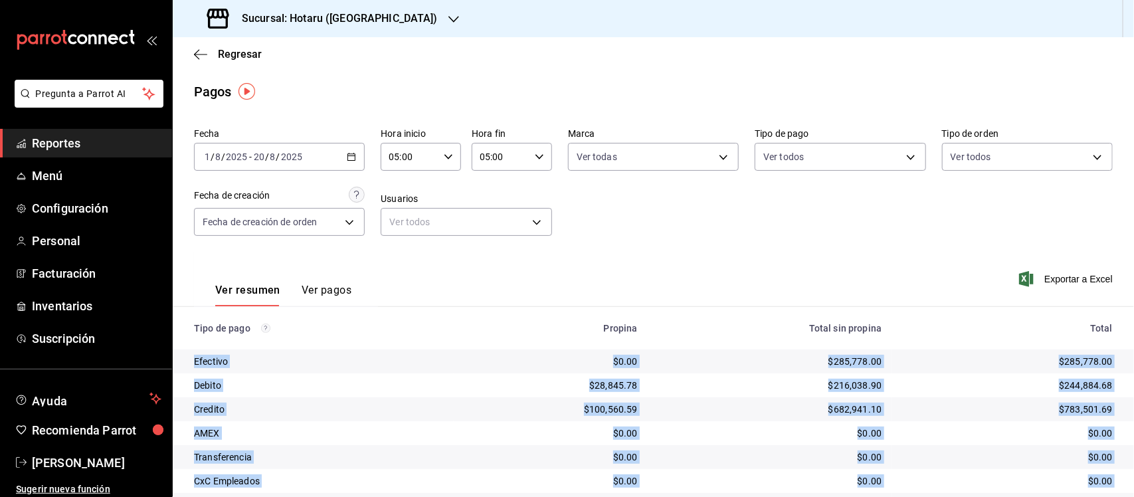
click at [347, 156] on icon "button" at bounding box center [351, 156] width 9 height 9
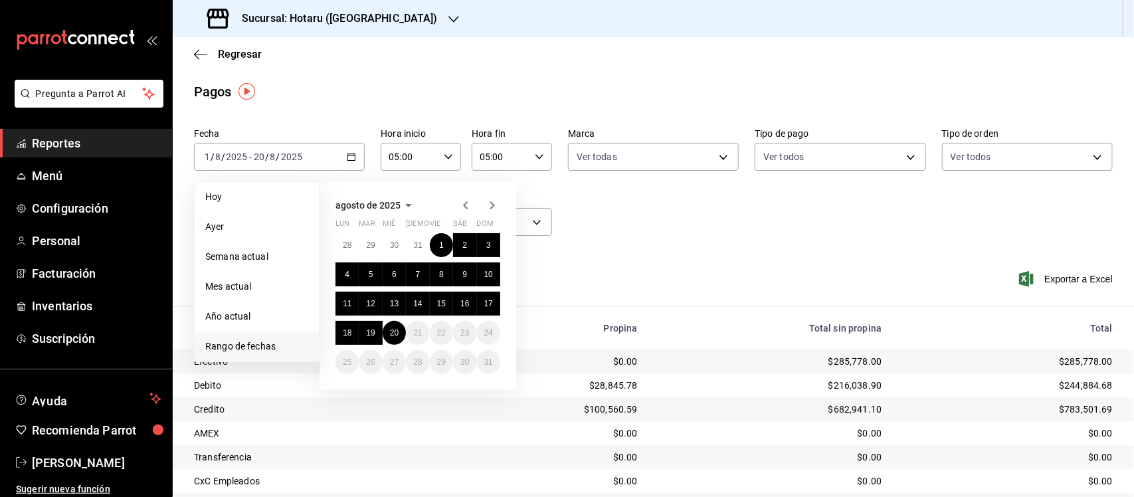
click at [647, 211] on div "Fecha [DATE] [DATE] - [DATE] [DATE] [DATE] [DATE] Semana actual Mes actual Año …" at bounding box center [653, 187] width 919 height 129
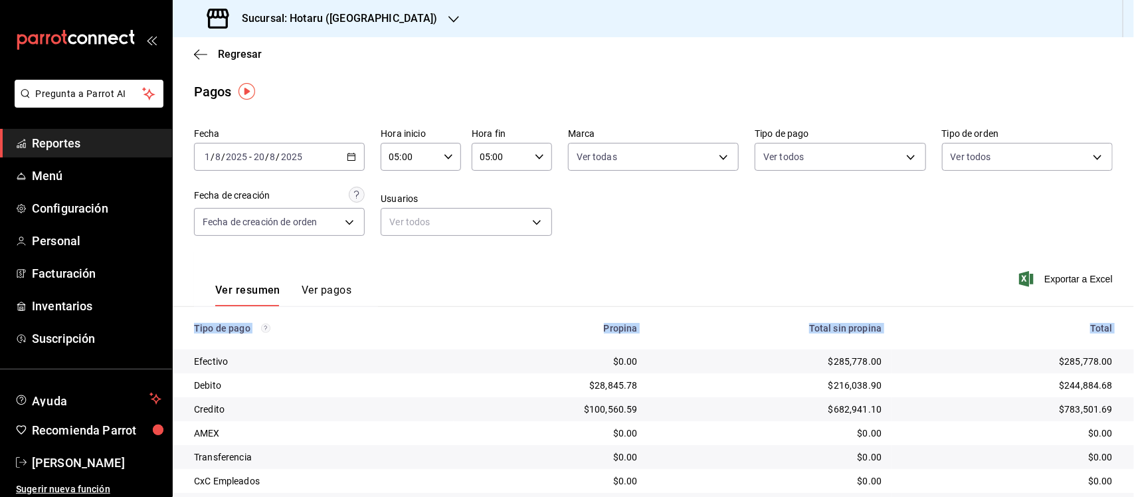
scroll to position [90, 0]
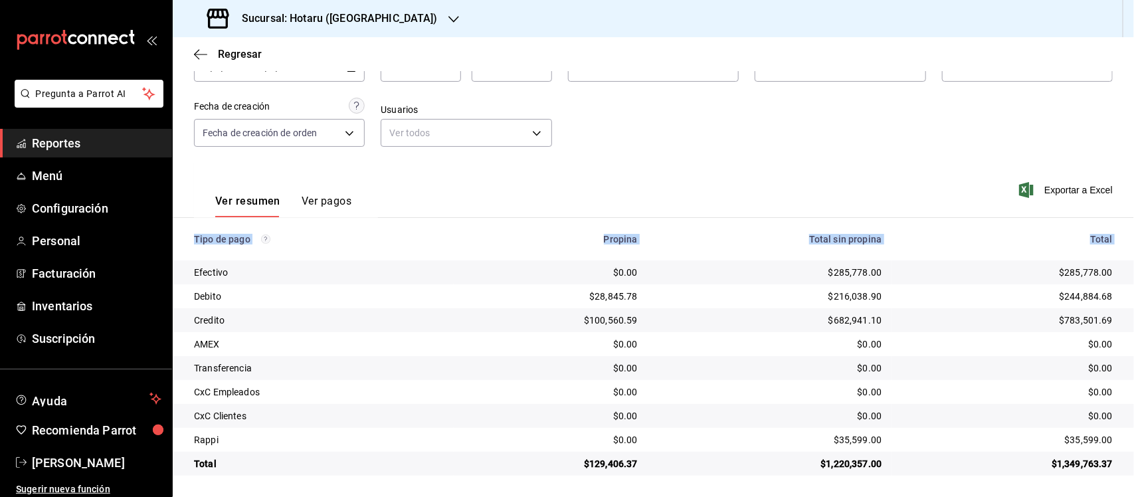
drag, startPoint x: 191, startPoint y: 358, endPoint x: 841, endPoint y: 520, distance: 670.0
click at [841, 496] on html "Pregunta a Parrot AI Reportes Menú Configuración Personal Facturación Inventari…" at bounding box center [567, 248] width 1134 height 497
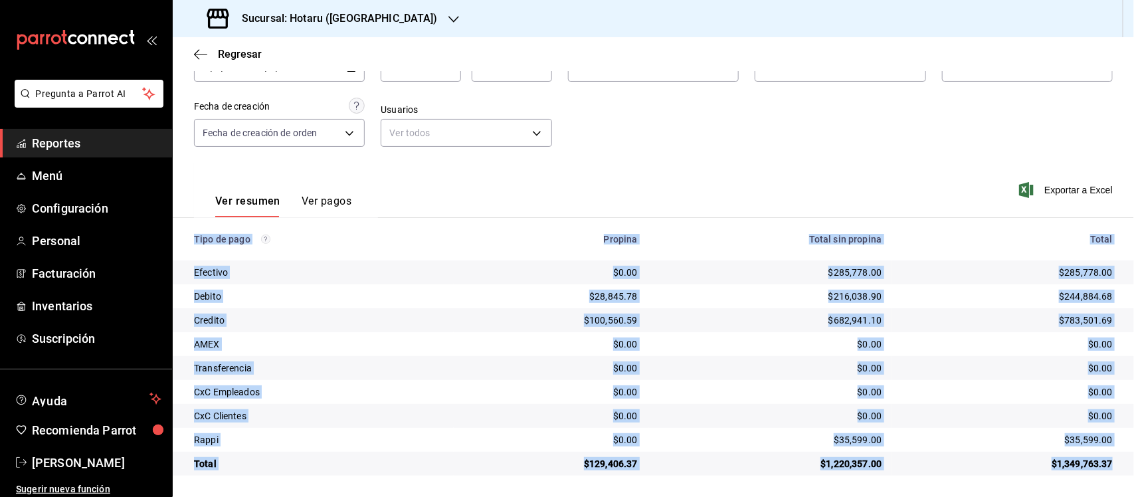
drag, startPoint x: 190, startPoint y: 238, endPoint x: 1107, endPoint y: 471, distance: 946.1
click at [1107, 471] on table "Tipo de pago Propina Total sin propina Total Efectivo $0.00 $285,778.00 $285,77…" at bounding box center [654, 347] width 962 height 258
copy table "Tipo de pago Propina Total sin propina Total Efectivo $0.00 $285,778.00 $285,77…"
click at [55, 140] on span "Reportes" at bounding box center [97, 143] width 130 height 18
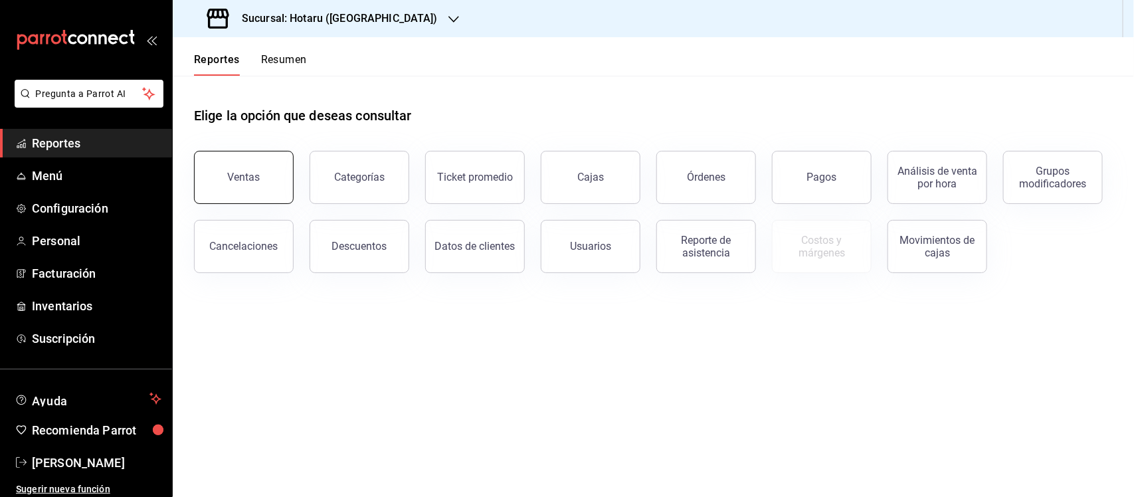
click at [257, 173] on div "Ventas" at bounding box center [244, 177] width 33 height 13
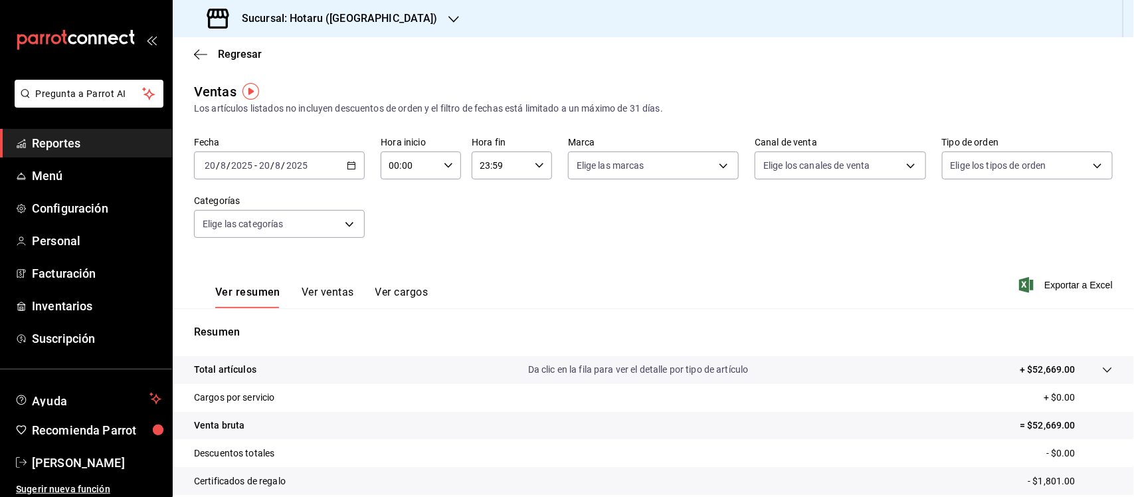
click at [445, 157] on div "00:00 Hora inicio" at bounding box center [421, 166] width 80 height 28
click at [347, 163] on div at bounding box center [567, 248] width 1134 height 497
click at [347, 163] on icon "button" at bounding box center [351, 165] width 9 height 9
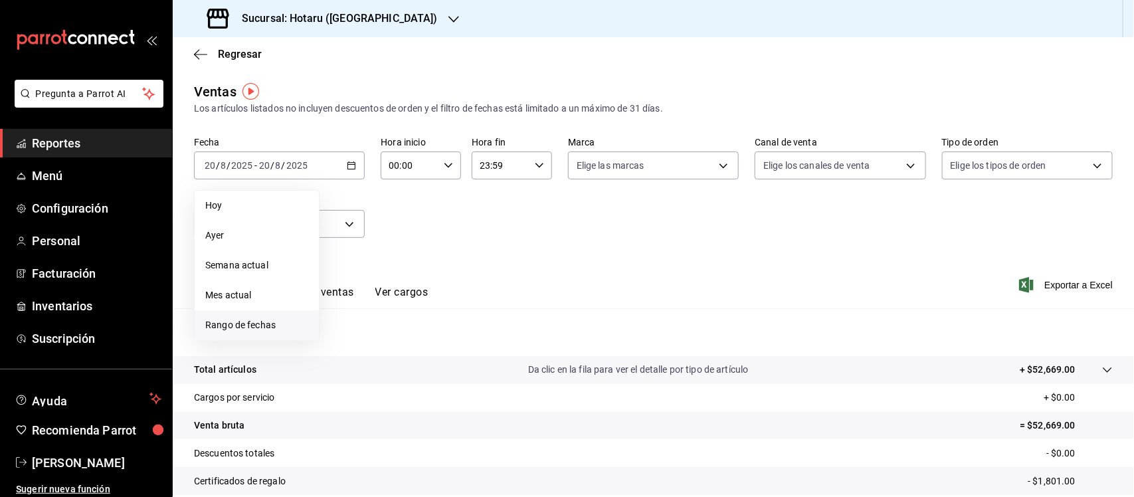
click at [221, 326] on span "Rango de fechas" at bounding box center [256, 325] width 103 height 14
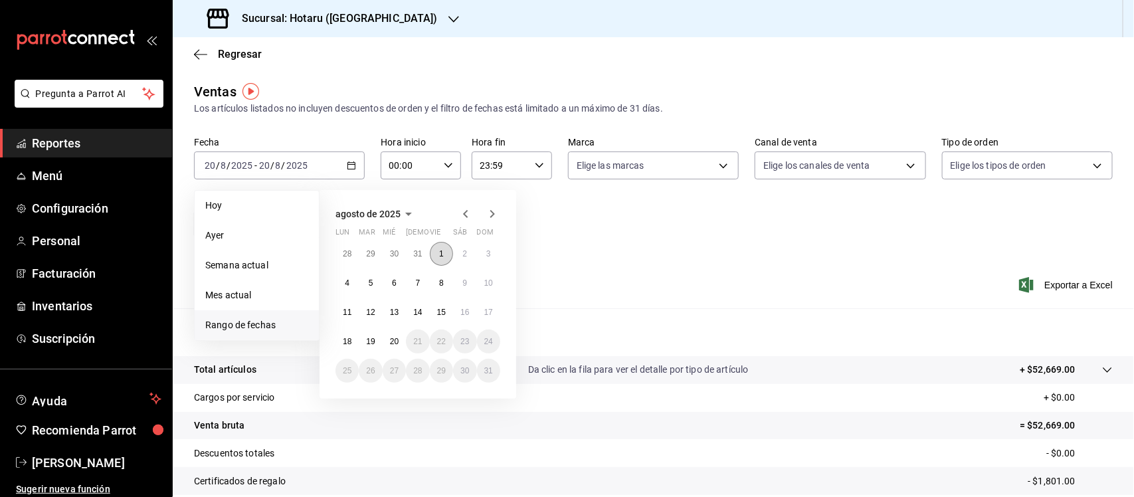
click at [439, 258] on button "1" at bounding box center [441, 254] width 23 height 24
click at [390, 340] on abbr "20" at bounding box center [394, 341] width 9 height 9
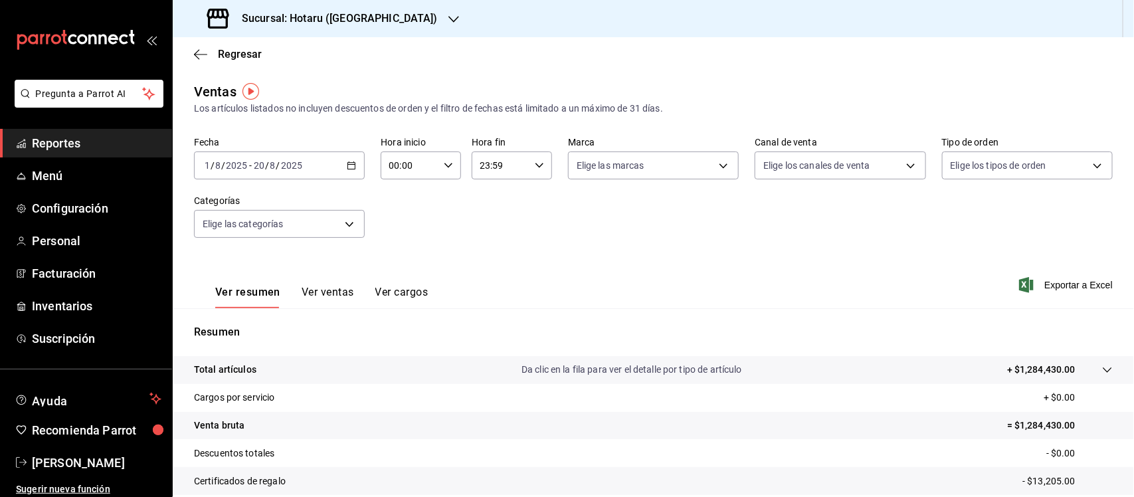
click at [447, 159] on div "00:00 Hora inicio" at bounding box center [421, 166] width 80 height 28
click at [395, 258] on span "02" at bounding box center [398, 263] width 19 height 11
type input "02:00"
click at [395, 257] on span "05" at bounding box center [398, 259] width 19 height 11
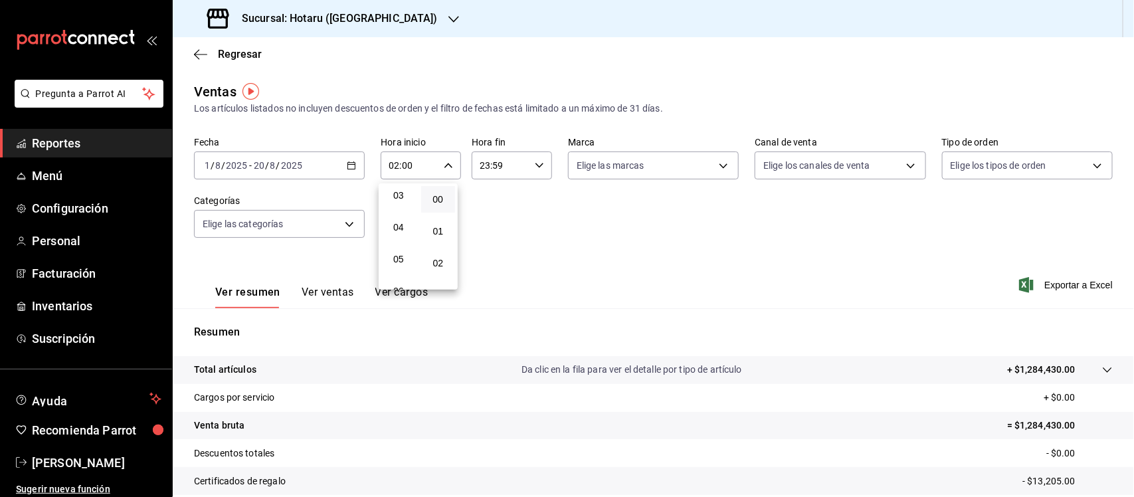
type input "05:00"
click at [440, 200] on span "00" at bounding box center [438, 199] width 19 height 11
click at [538, 163] on div at bounding box center [567, 248] width 1134 height 497
click at [538, 163] on \(Stroke\) "button" at bounding box center [540, 165] width 8 height 5
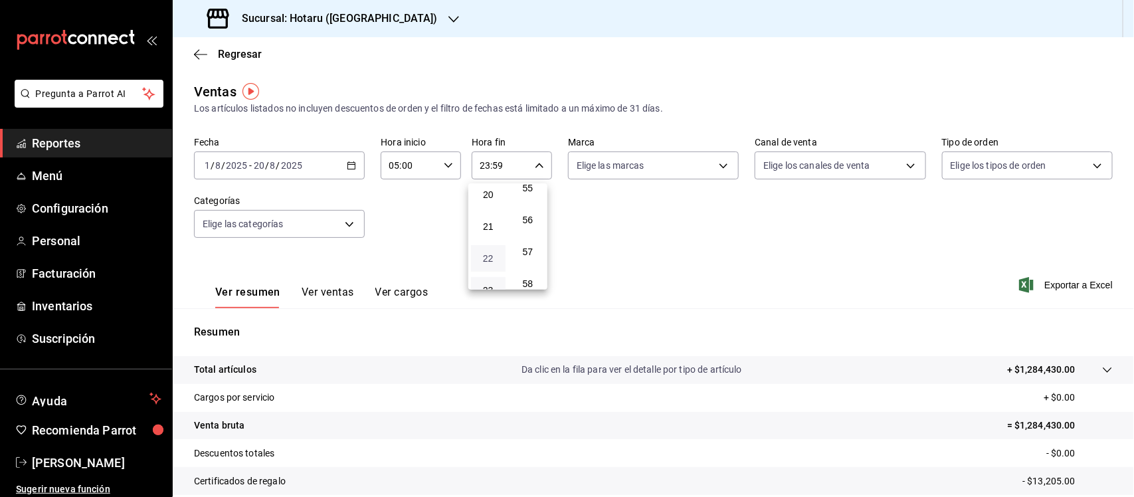
click at [486, 253] on span "22" at bounding box center [488, 258] width 19 height 11
type input "22:59"
click at [492, 249] on button "05" at bounding box center [488, 259] width 35 height 27
click at [534, 247] on span "57" at bounding box center [528, 252] width 19 height 11
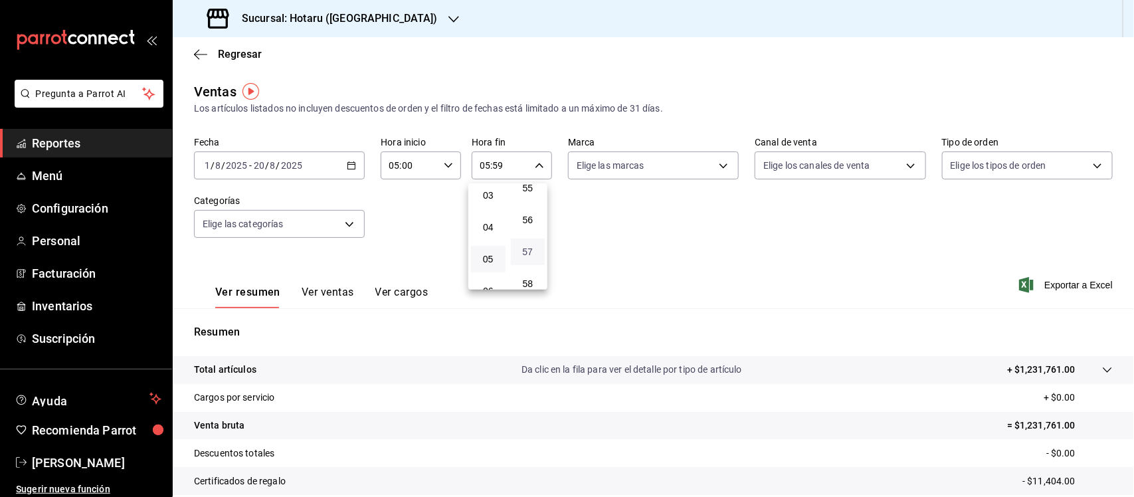
type input "05:57"
click at [533, 203] on span "00" at bounding box center [528, 199] width 19 height 11
type input "05:00"
click at [718, 169] on div at bounding box center [567, 248] width 1134 height 497
click at [718, 169] on body "Pregunta a Parrot AI Reportes Menú Configuración Personal Facturación Inventari…" at bounding box center [567, 248] width 1134 height 497
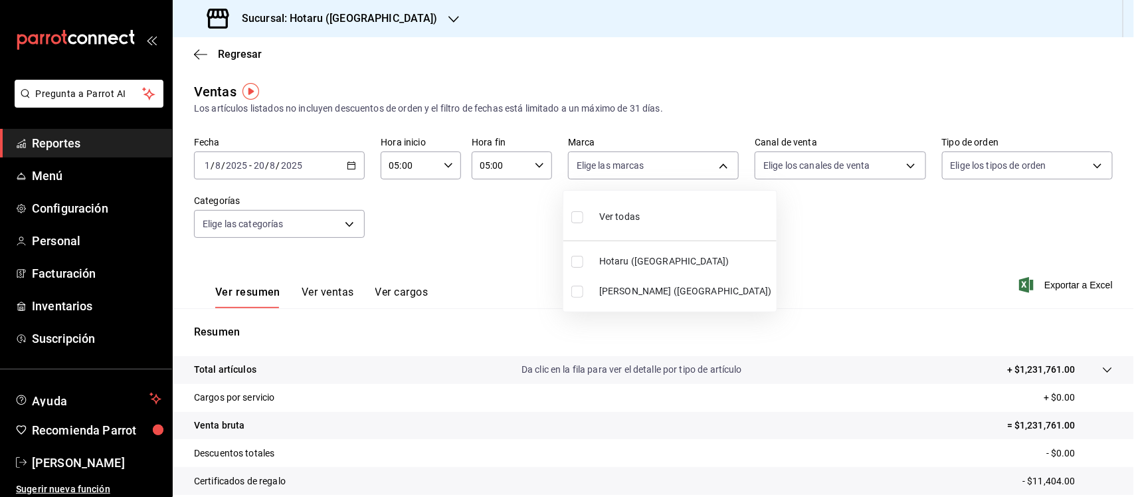
click at [570, 214] on li "Ver todas" at bounding box center [670, 215] width 213 height 39
type input "28f2b94b-43d9-4456-ab58-be91b69769b2,f751b40b-1592-4fe9-b0c9-b3cde2f2f566"
checkbox input "true"
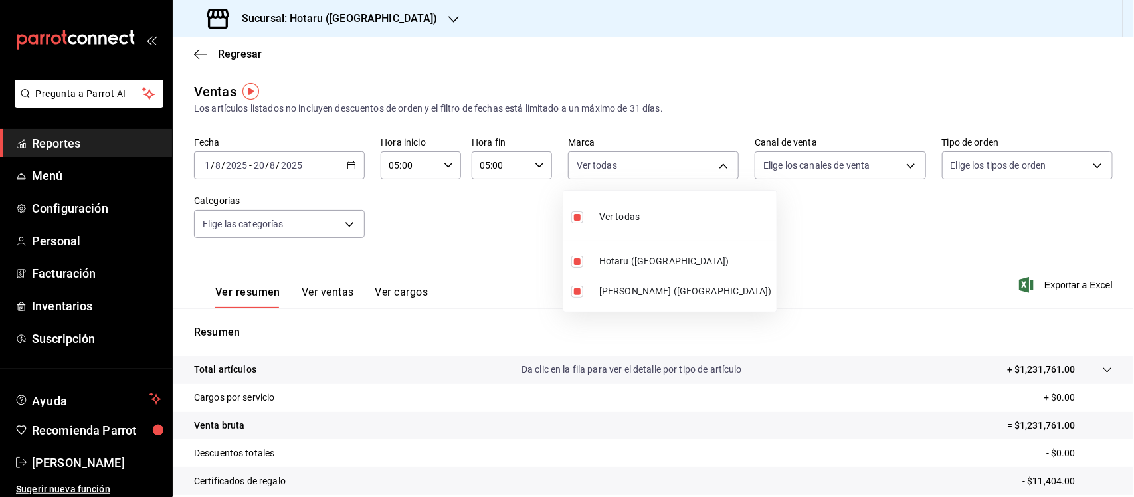
click at [807, 237] on div at bounding box center [567, 248] width 1134 height 497
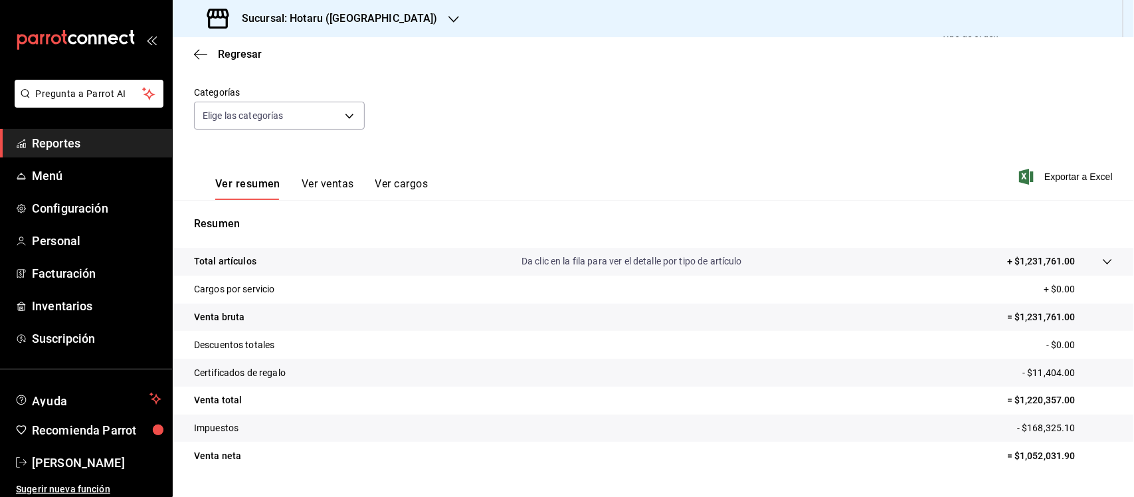
scroll to position [138, 0]
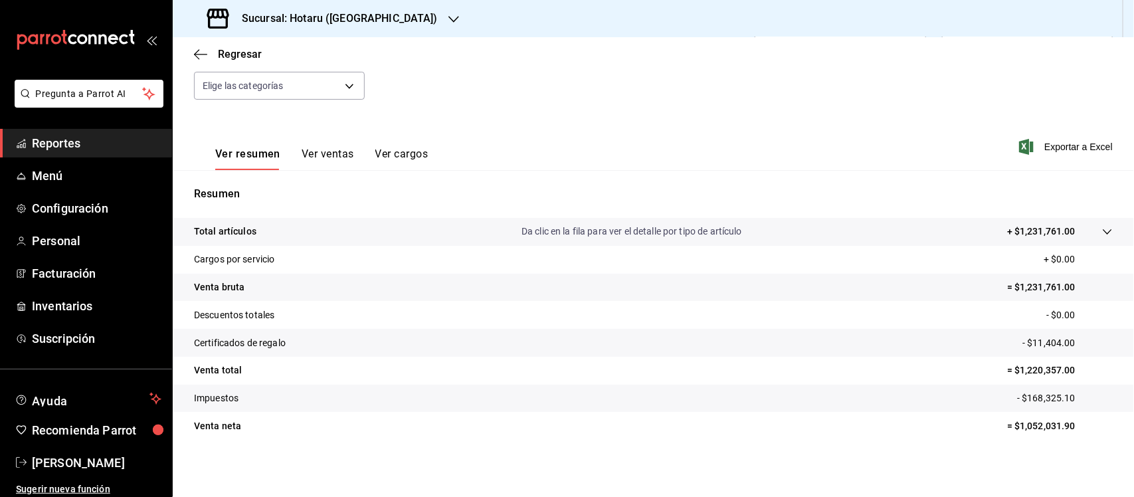
drag, startPoint x: 189, startPoint y: 233, endPoint x: 1085, endPoint y: 439, distance: 919.4
click at [1085, 439] on div "Total artículos Da clic en la fila para ver el detalle por tipo de artículo + $…" at bounding box center [654, 337] width 962 height 238
copy tbody
click at [334, 14] on h3 "Sucursal: Hotaru ([GEOGRAPHIC_DATA])" at bounding box center [334, 19] width 207 height 16
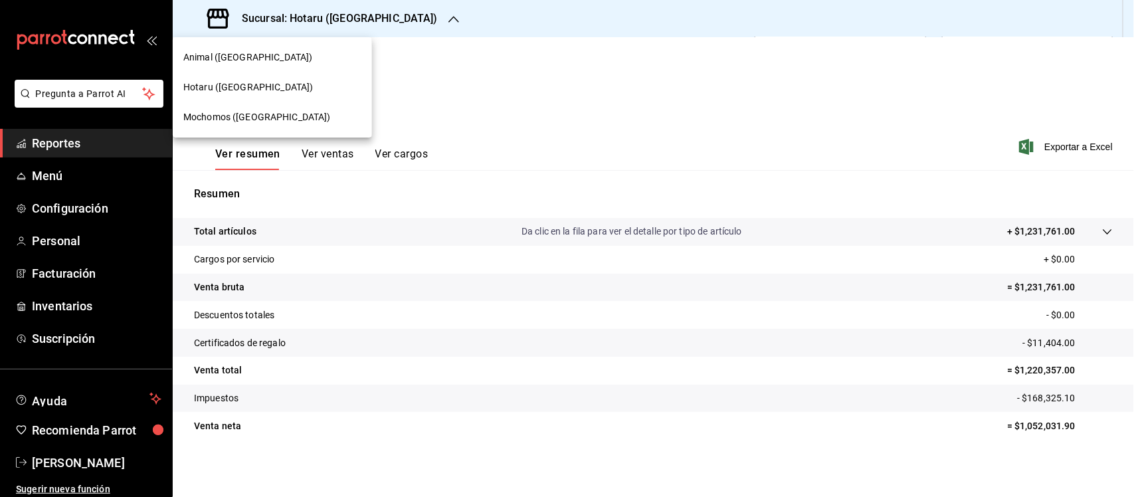
click at [210, 110] on span "Mochomos ([GEOGRAPHIC_DATA])" at bounding box center [257, 117] width 148 height 14
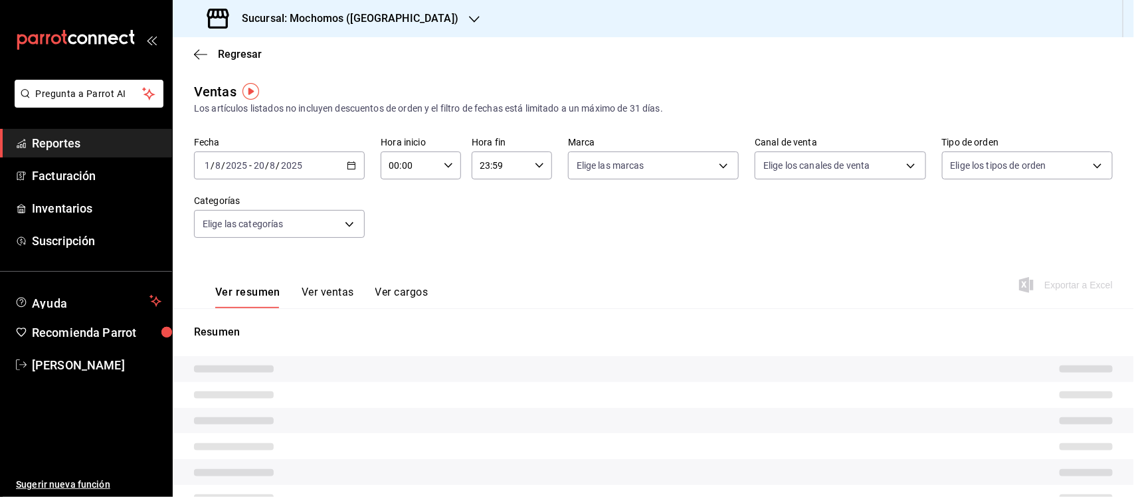
type input "05:00"
click at [343, 165] on div "[DATE] [DATE] - [DATE] [DATE]" at bounding box center [279, 166] width 171 height 28
click at [61, 144] on span "Reportes" at bounding box center [97, 143] width 130 height 18
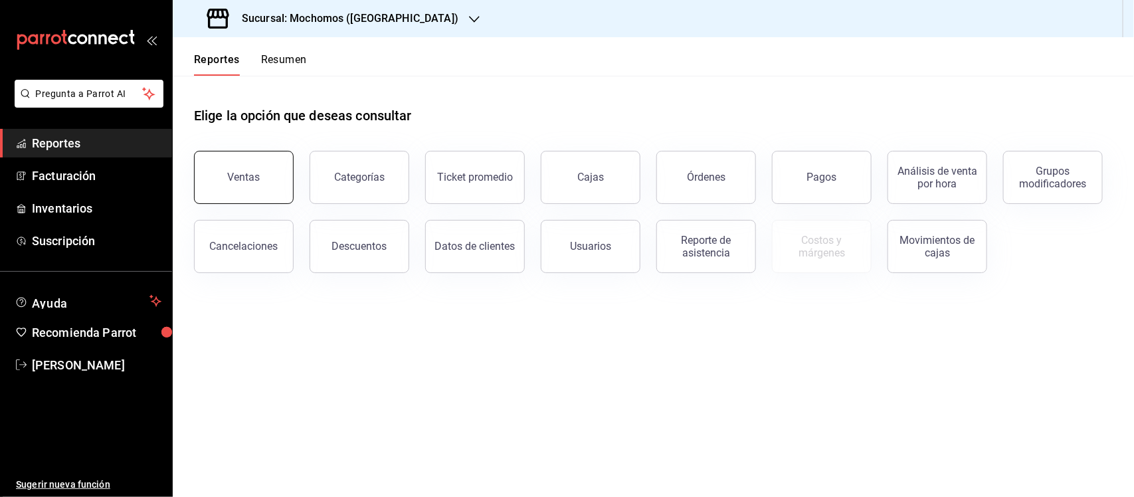
click at [257, 171] on div "Ventas" at bounding box center [244, 177] width 33 height 13
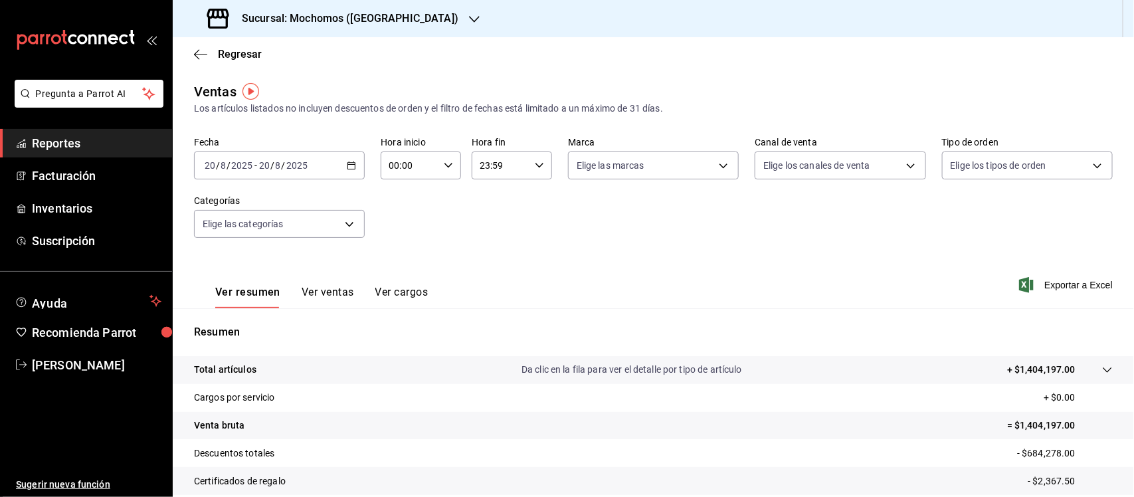
click at [347, 163] on icon "button" at bounding box center [351, 165] width 9 height 9
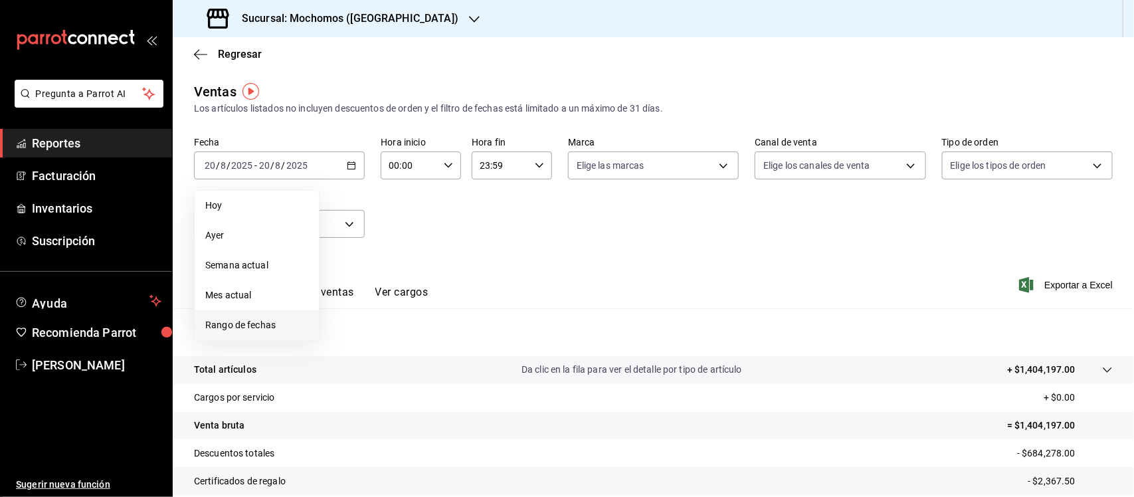
click at [269, 330] on span "Rango de fechas" at bounding box center [256, 325] width 103 height 14
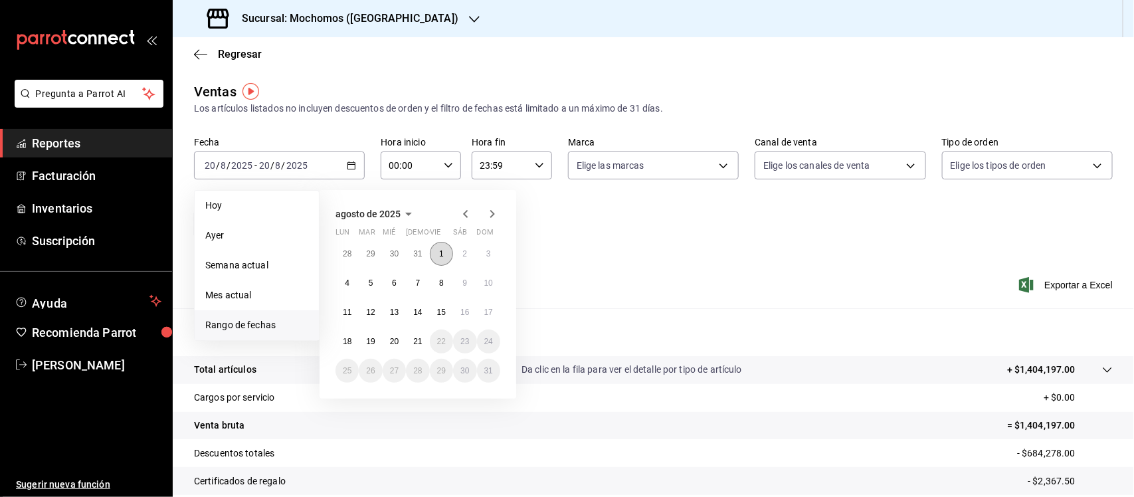
click at [444, 251] on button "1" at bounding box center [441, 254] width 23 height 24
click at [399, 337] on abbr "20" at bounding box center [394, 341] width 9 height 9
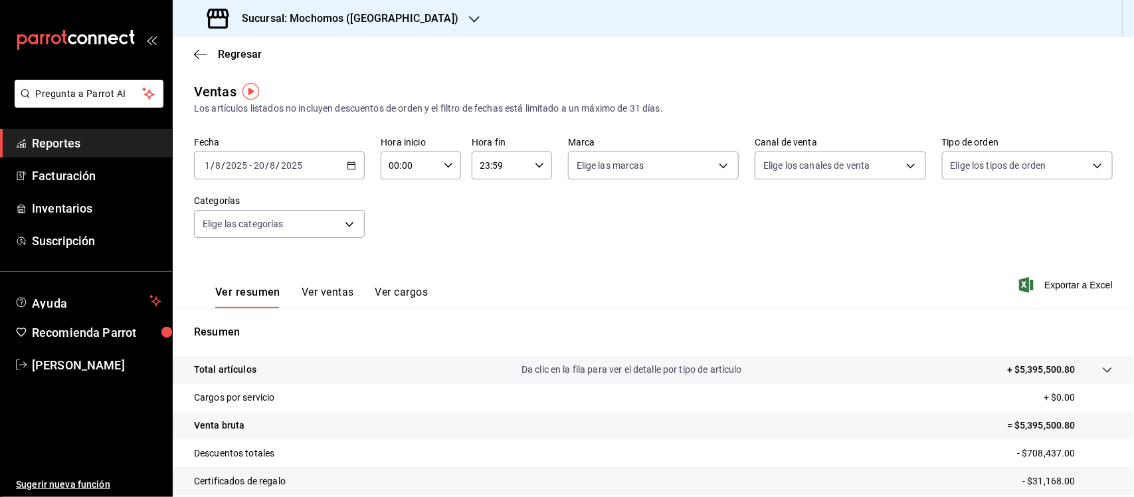
click at [439, 161] on div "00:00 Hora inicio" at bounding box center [421, 166] width 80 height 28
click at [401, 266] on button "02" at bounding box center [398, 263] width 35 height 27
type input "02:00"
click at [403, 260] on span "05" at bounding box center [398, 259] width 19 height 11
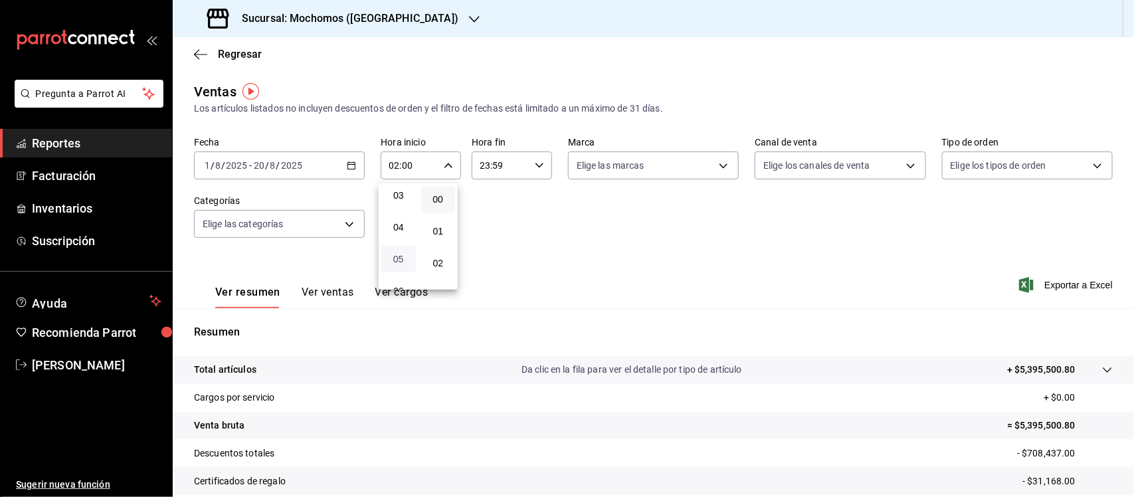
type input "05:00"
click at [440, 203] on span "00" at bounding box center [438, 199] width 19 height 11
click at [532, 158] on div at bounding box center [567, 248] width 1134 height 497
click at [526, 161] on div "23:59 Hora fin" at bounding box center [512, 166] width 80 height 28
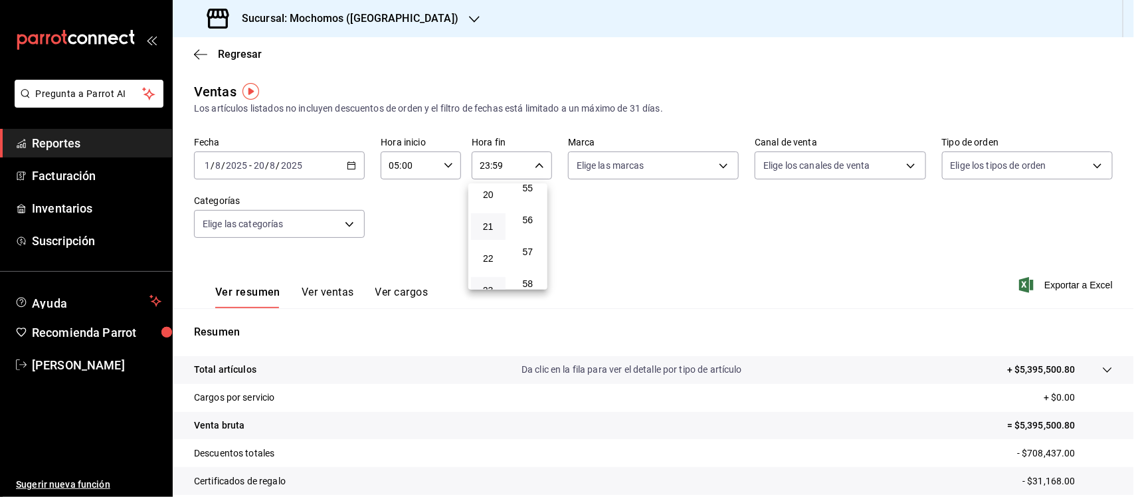
click at [495, 217] on button "21" at bounding box center [488, 226] width 35 height 27
type input "21:59"
click at [493, 213] on span "05" at bounding box center [488, 214] width 19 height 11
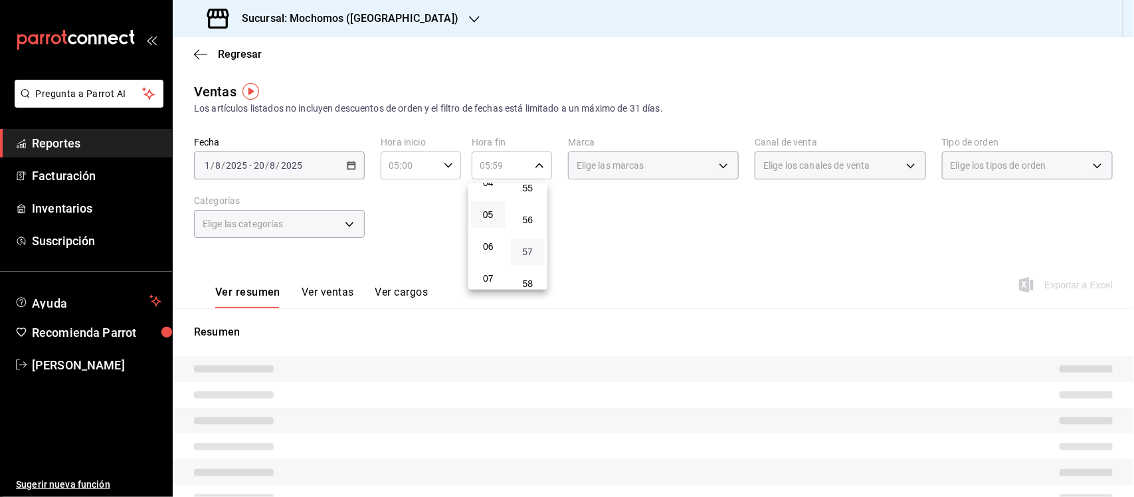
click at [527, 247] on span "57" at bounding box center [528, 252] width 19 height 11
type input "05:57"
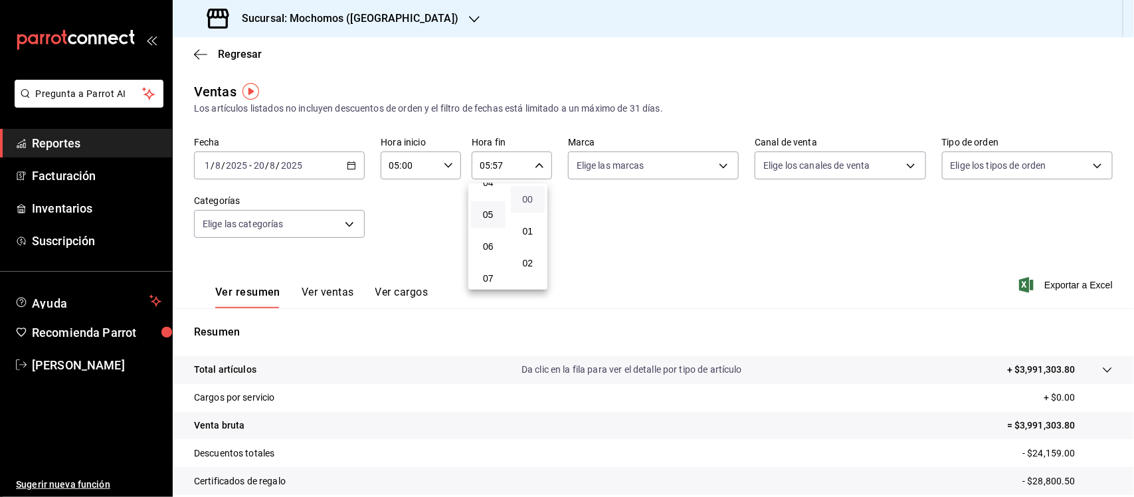
click at [527, 196] on span "00" at bounding box center [528, 199] width 19 height 11
type input "05:00"
click at [702, 167] on div at bounding box center [567, 248] width 1134 height 497
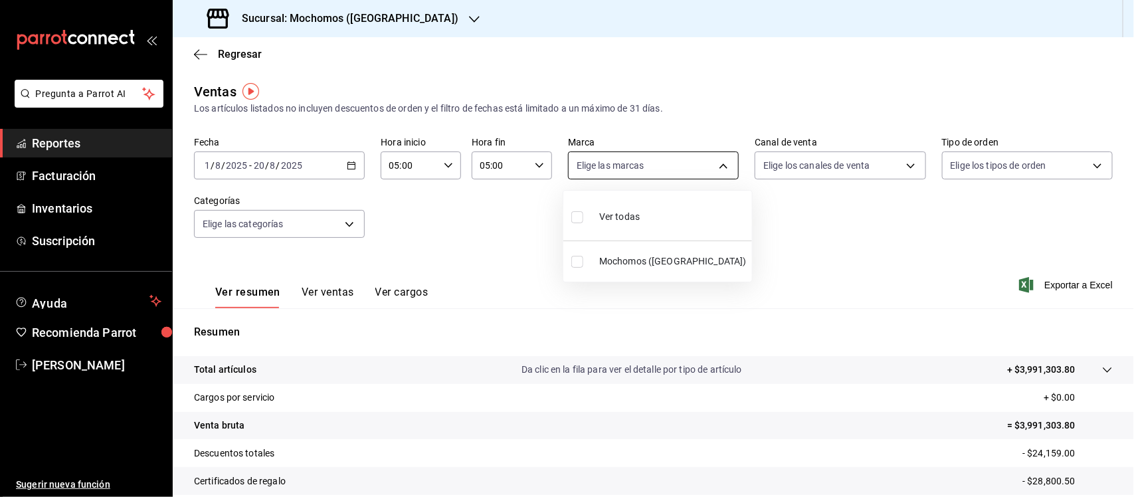
click at [719, 161] on body "Pregunta a Parrot AI Reportes Facturación Inventarios Suscripción Ayuda Recomie…" at bounding box center [567, 248] width 1134 height 497
click at [583, 211] on input "checkbox" at bounding box center [578, 217] width 12 height 12
checkbox input "true"
type input "65eb7388-82e4-42fa-8caf-680550c77e6f"
checkbox input "true"
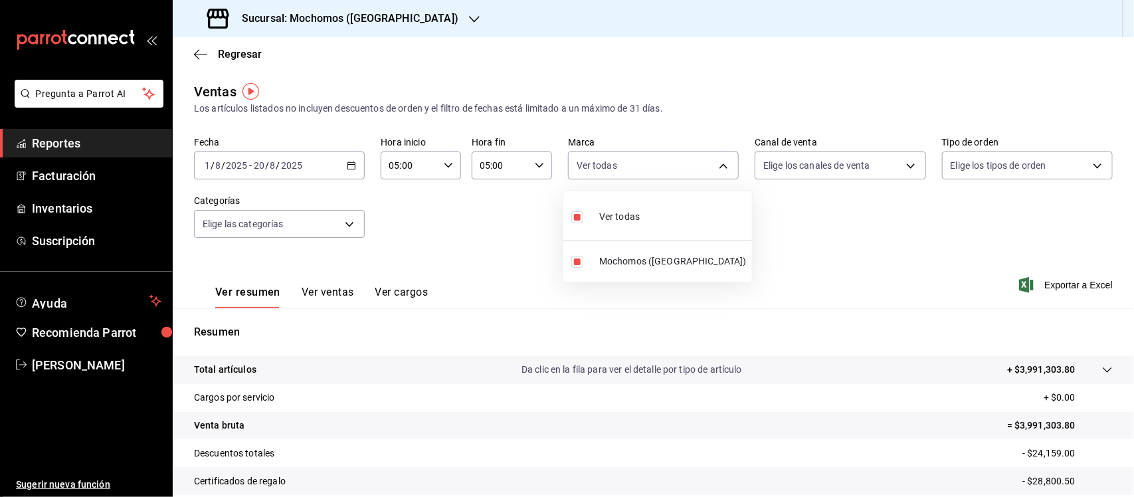
click at [837, 247] on div at bounding box center [567, 248] width 1134 height 497
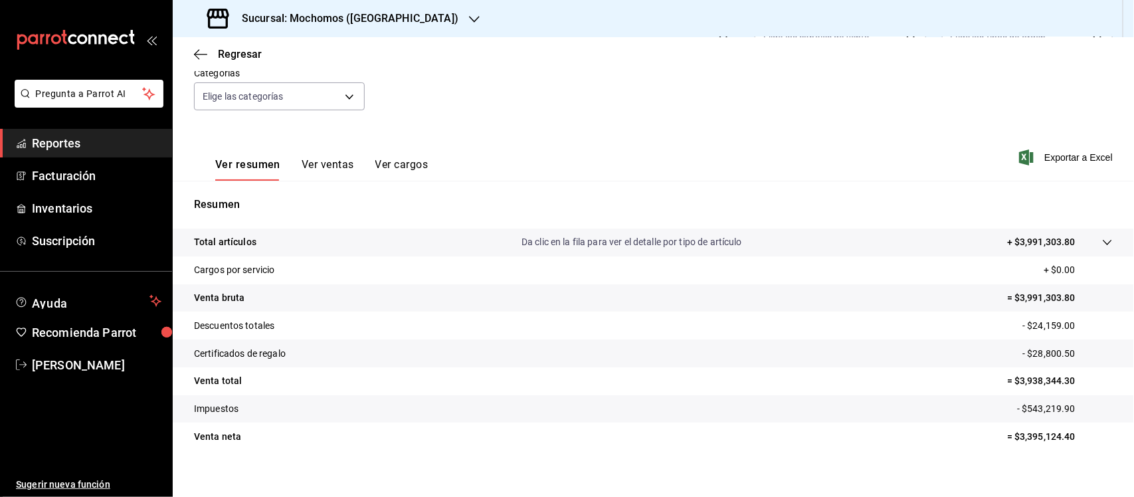
scroll to position [138, 0]
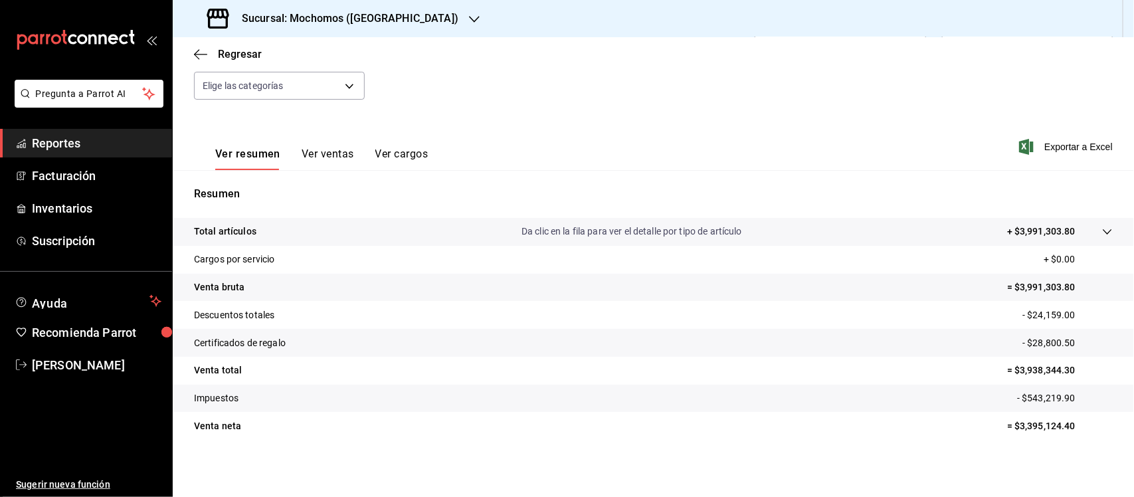
drag, startPoint x: 180, startPoint y: 231, endPoint x: 784, endPoint y: 499, distance: 661.1
click at [784, 496] on html "Pregunta a Parrot AI Reportes Facturación Inventarios Suscripción Ayuda Recomie…" at bounding box center [567, 248] width 1134 height 497
copy tbody
click at [78, 150] on span "Reportes" at bounding box center [97, 143] width 130 height 18
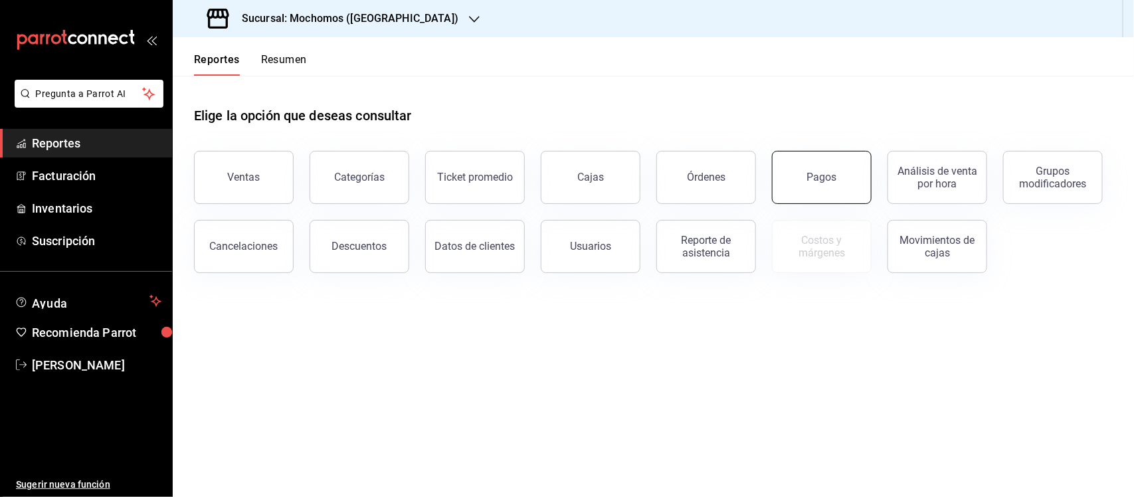
click at [845, 191] on button "Pagos" at bounding box center [822, 177] width 100 height 53
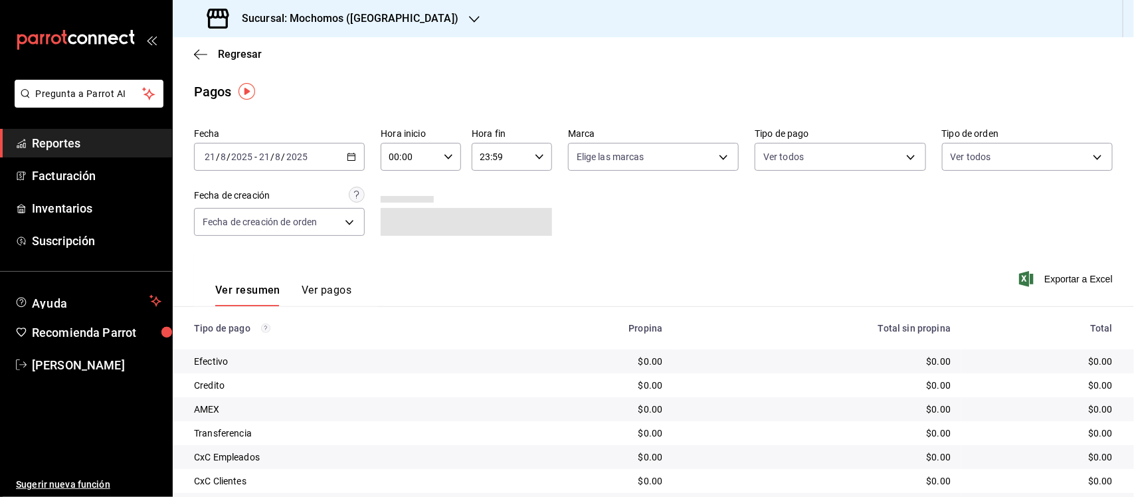
click at [350, 157] on icon "button" at bounding box center [351, 156] width 9 height 9
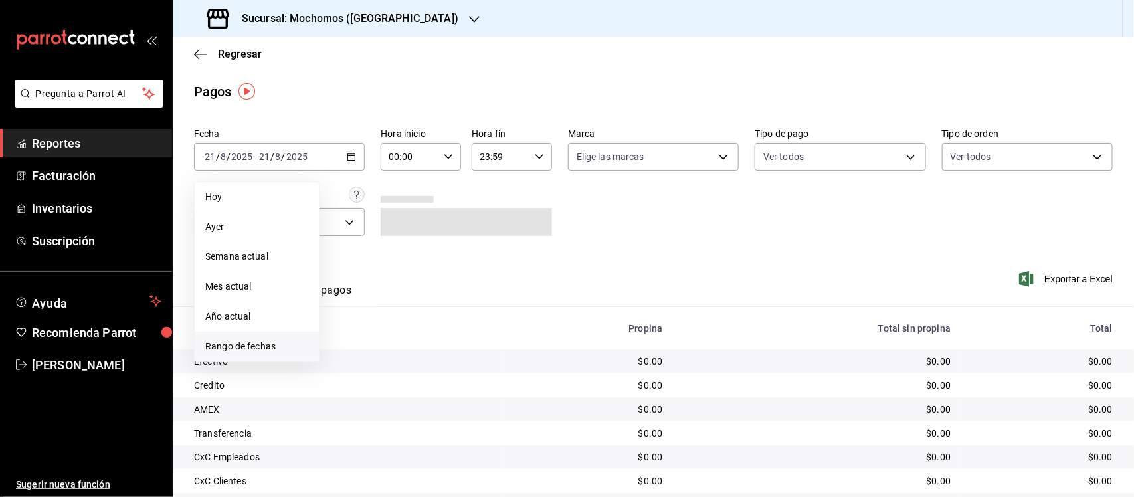
click at [249, 346] on span "Rango de fechas" at bounding box center [256, 347] width 103 height 14
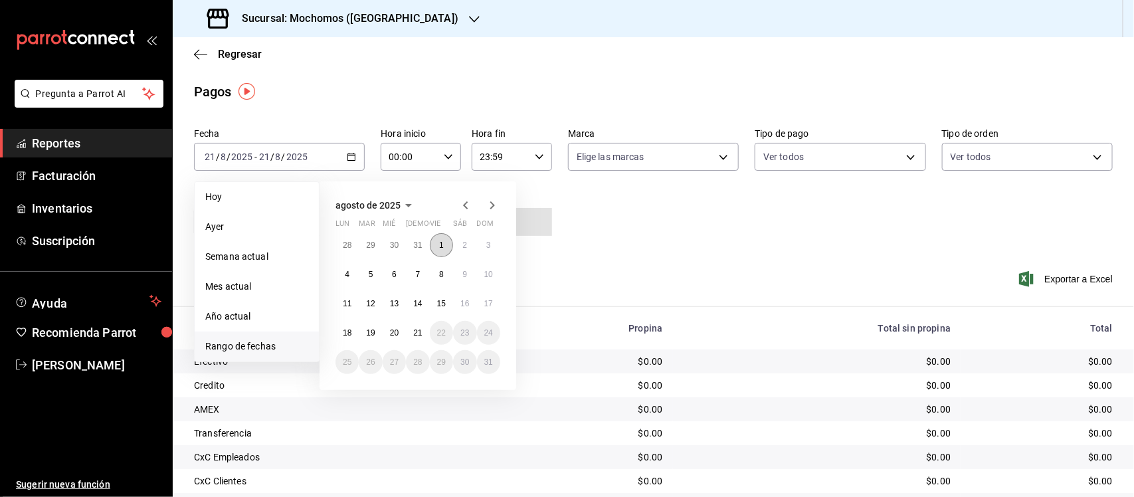
click at [437, 243] on button "1" at bounding box center [441, 245] width 23 height 24
click at [389, 340] on button "20" at bounding box center [394, 333] width 23 height 24
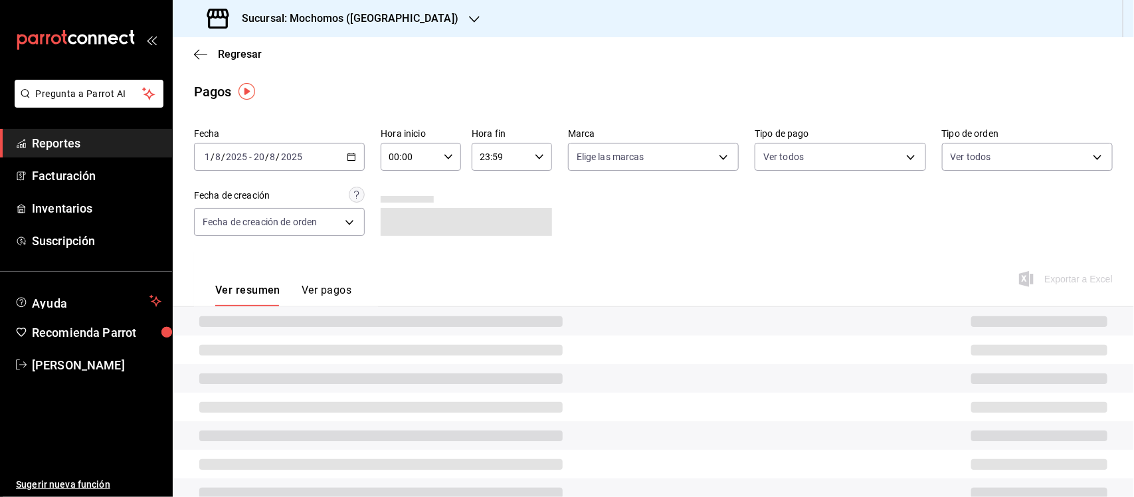
click at [449, 157] on icon "button" at bounding box center [448, 156] width 9 height 9
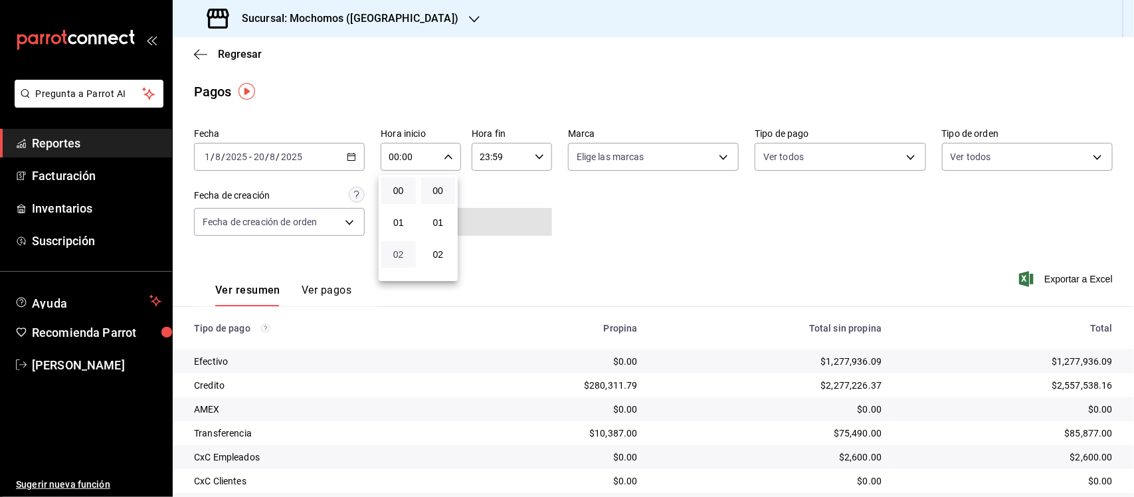
click at [403, 249] on span "02" at bounding box center [398, 254] width 19 height 11
type input "02:00"
click at [403, 247] on span "05" at bounding box center [398, 250] width 19 height 11
type input "05:00"
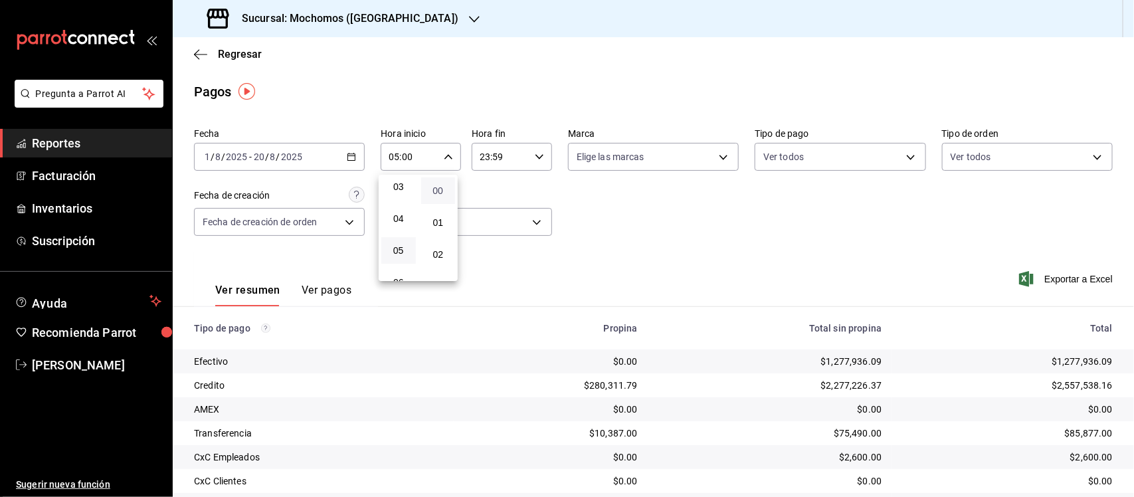
click at [446, 187] on span "00" at bounding box center [438, 190] width 19 height 11
click at [532, 165] on div at bounding box center [567, 248] width 1134 height 497
click at [537, 159] on icon "button" at bounding box center [539, 156] width 9 height 9
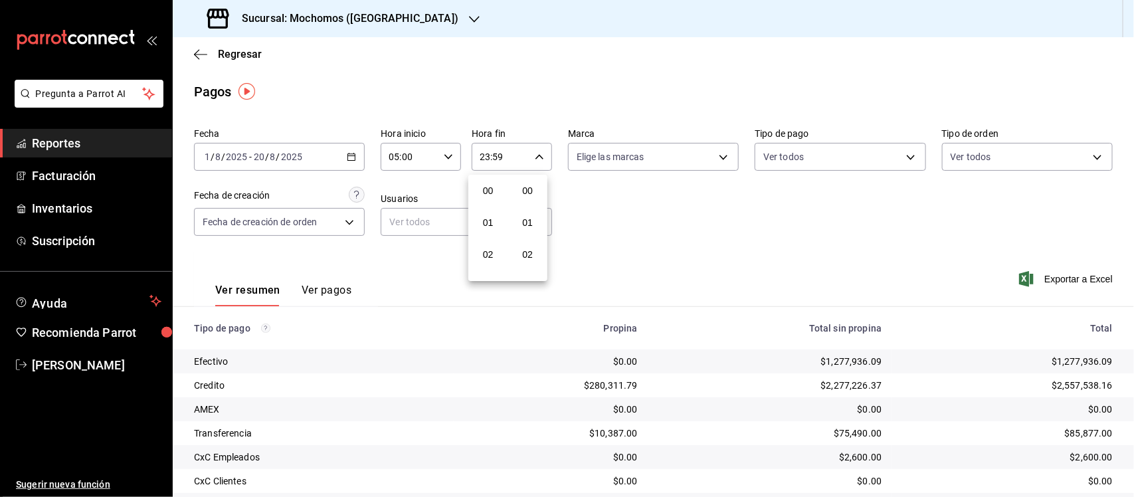
scroll to position [1766, 0]
click at [496, 213] on span "21" at bounding box center [488, 218] width 19 height 11
type input "21:59"
click at [496, 205] on span "05" at bounding box center [488, 206] width 19 height 11
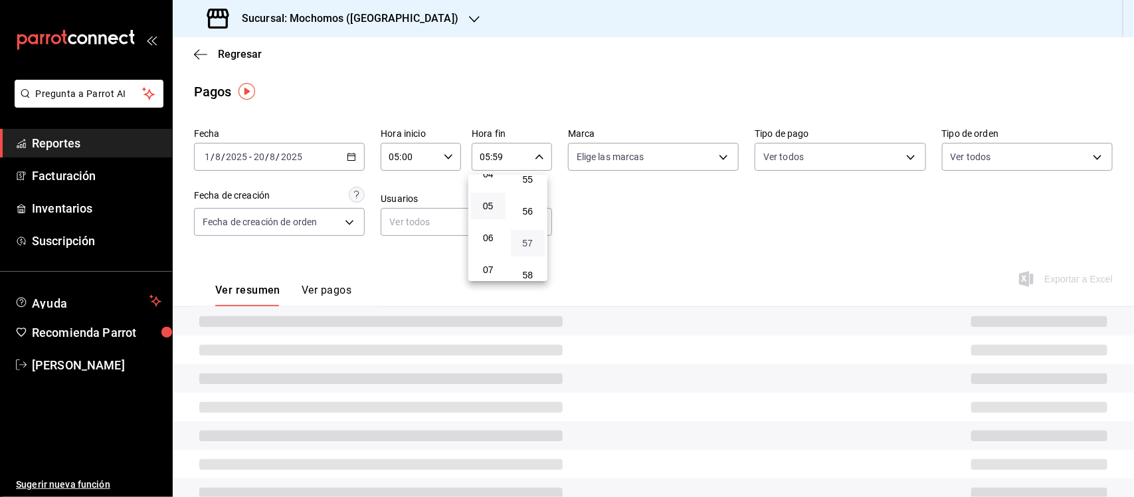
click at [530, 238] on span "57" at bounding box center [528, 243] width 19 height 11
type input "05:57"
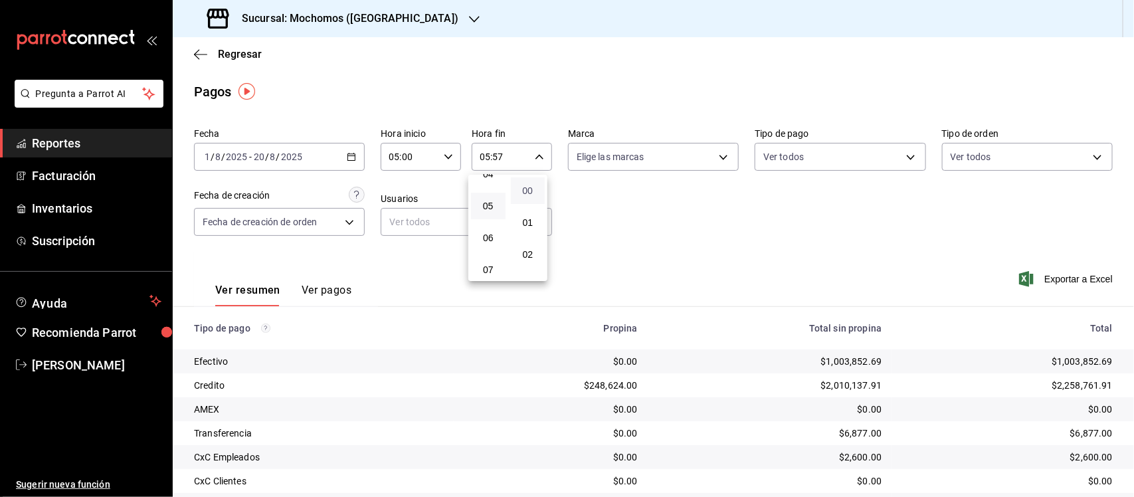
click at [532, 195] on span "00" at bounding box center [528, 190] width 19 height 11
type input "05:00"
click at [675, 227] on div at bounding box center [567, 248] width 1134 height 497
click at [625, 163] on body "Pregunta a Parrot AI Reportes Facturación Inventarios Suscripción Ayuda Recomie…" at bounding box center [567, 248] width 1134 height 497
click at [578, 211] on input "checkbox" at bounding box center [578, 209] width 12 height 12
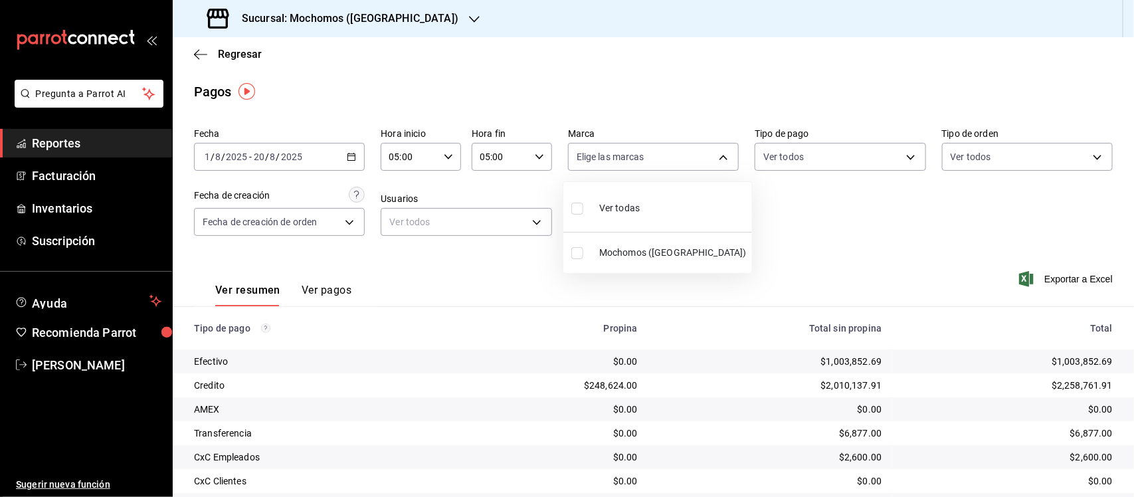
checkbox input "true"
type input "65eb7388-82e4-42fa-8caf-680550c77e6f"
checkbox input "true"
click at [822, 218] on div at bounding box center [567, 248] width 1134 height 497
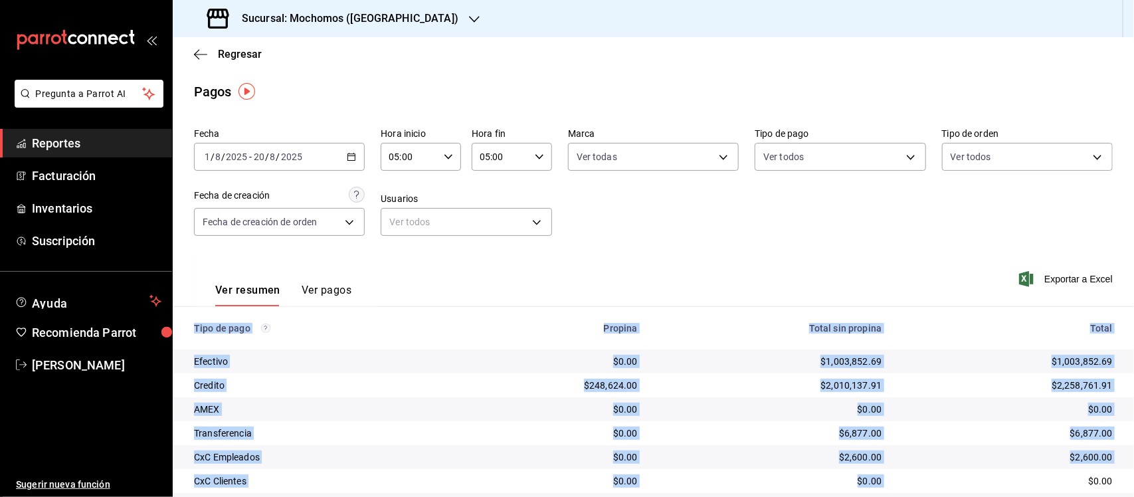
scroll to position [114, 0]
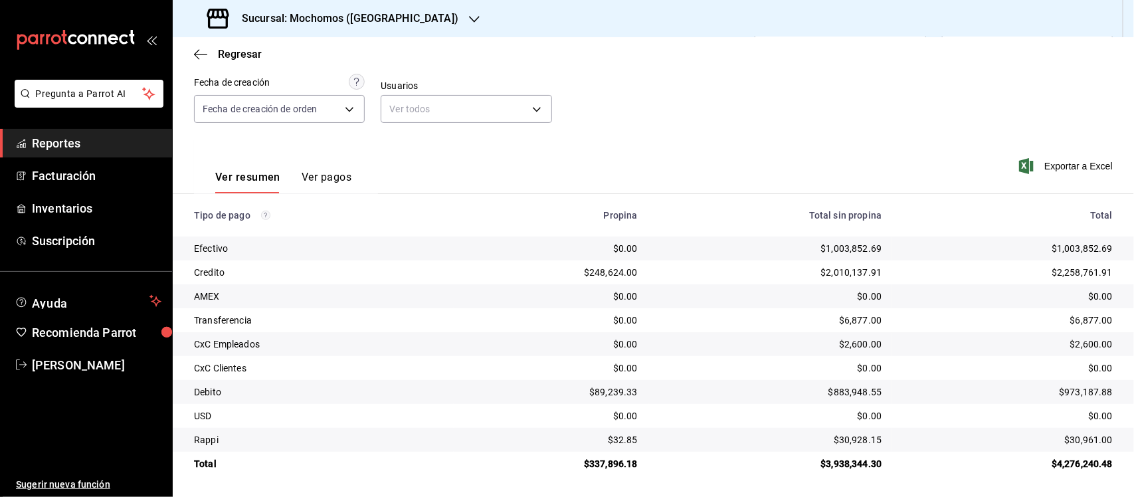
drag, startPoint x: 187, startPoint y: 329, endPoint x: 1069, endPoint y: 536, distance: 905.3
click at [1069, 496] on html "Pregunta a Parrot AI Reportes Facturación Inventarios Suscripción Ayuda Recomie…" at bounding box center [567, 248] width 1134 height 497
copy thead
click at [41, 137] on span "Reportes" at bounding box center [97, 143] width 130 height 18
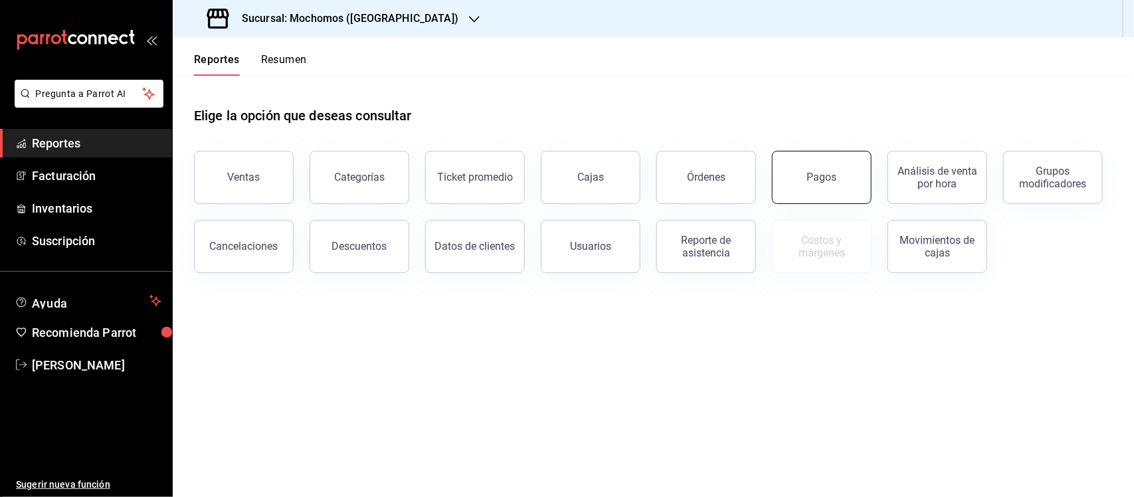
click at [821, 175] on div "Pagos" at bounding box center [822, 177] width 30 height 13
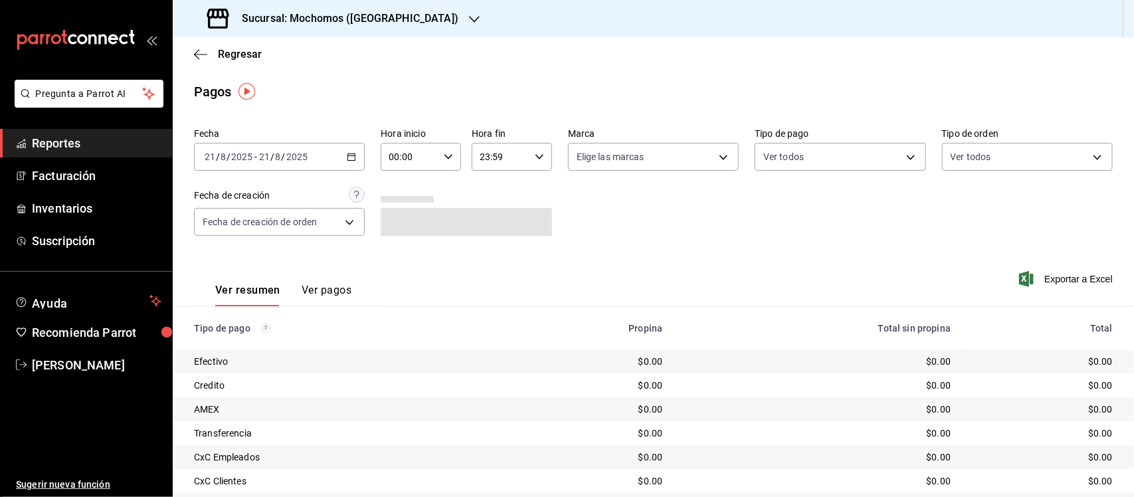
click at [347, 155] on icon "button" at bounding box center [351, 156] width 9 height 9
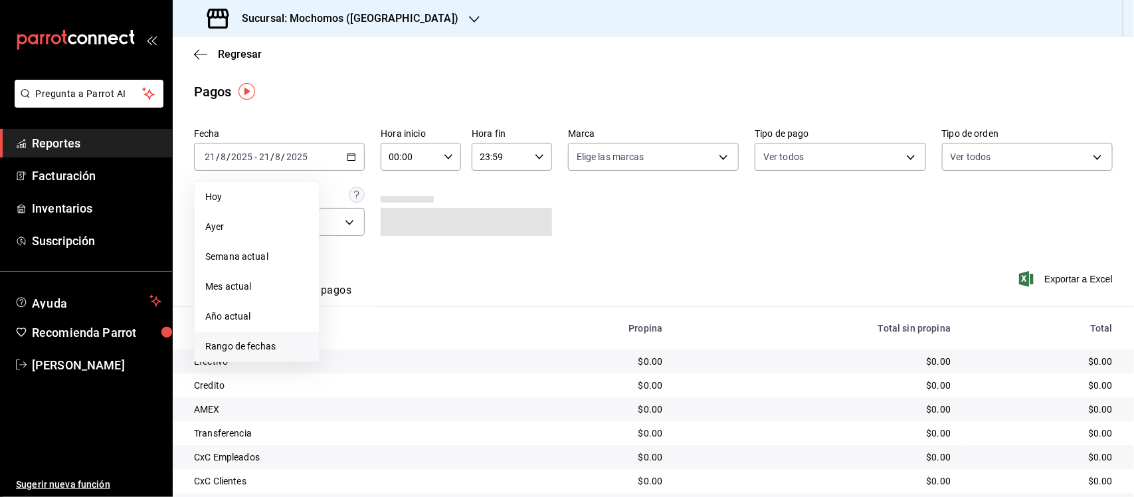
click at [243, 342] on span "Rango de fechas" at bounding box center [256, 347] width 103 height 14
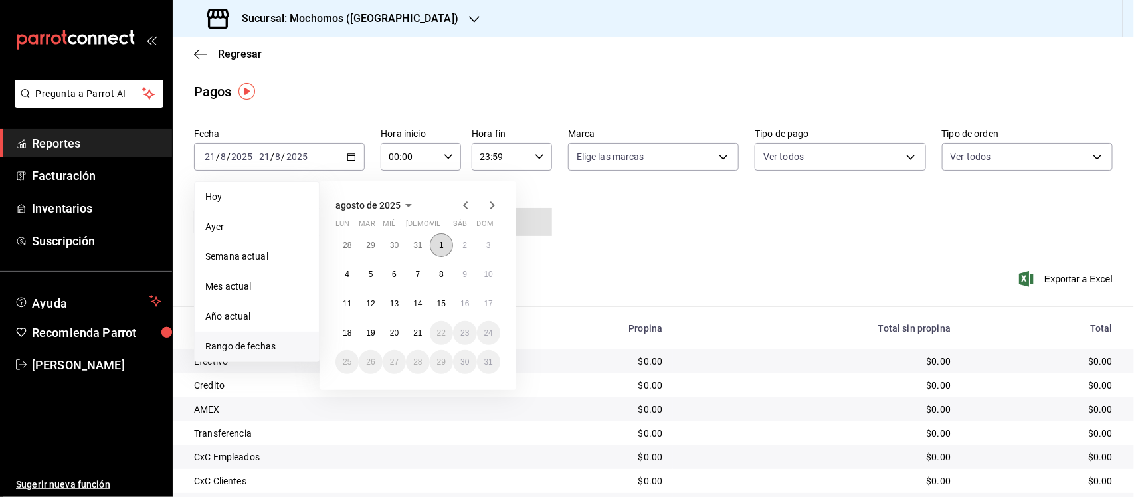
click at [439, 249] on button "1" at bounding box center [441, 245] width 23 height 24
click at [400, 334] on button "20" at bounding box center [394, 333] width 23 height 24
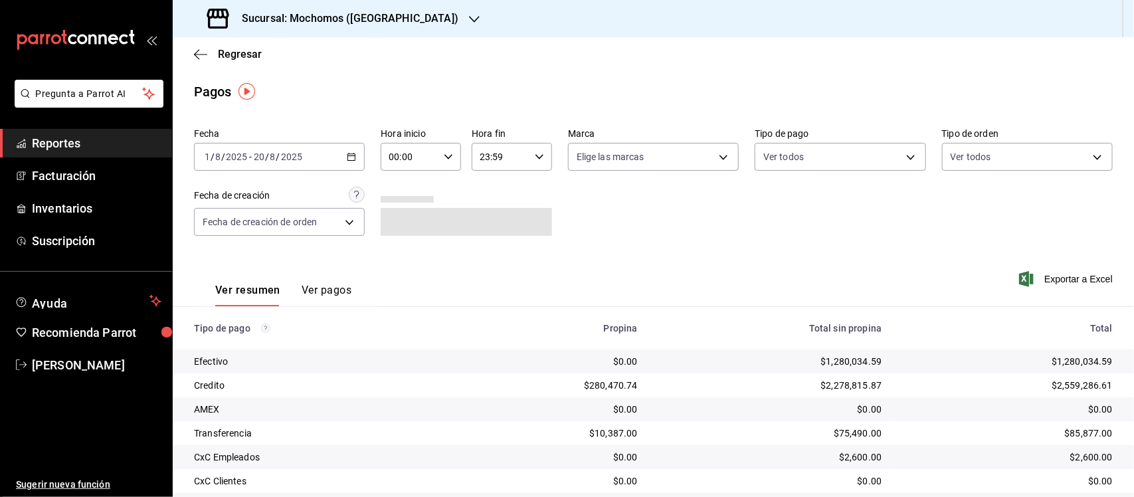
click at [444, 154] on icon "button" at bounding box center [448, 156] width 9 height 9
click at [395, 225] on span "01" at bounding box center [398, 222] width 19 height 11
type input "01:00"
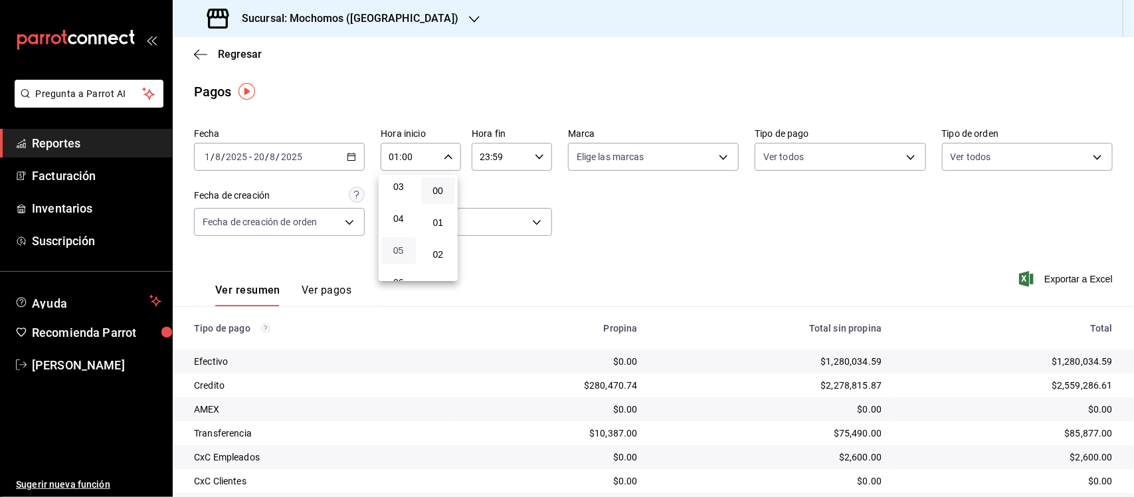
click at [400, 245] on span "05" at bounding box center [398, 250] width 19 height 11
type input "05:00"
click at [445, 185] on span "00" at bounding box center [438, 190] width 19 height 11
click at [530, 153] on div at bounding box center [567, 248] width 1134 height 497
click at [536, 157] on \(Stroke\) "button" at bounding box center [540, 156] width 8 height 5
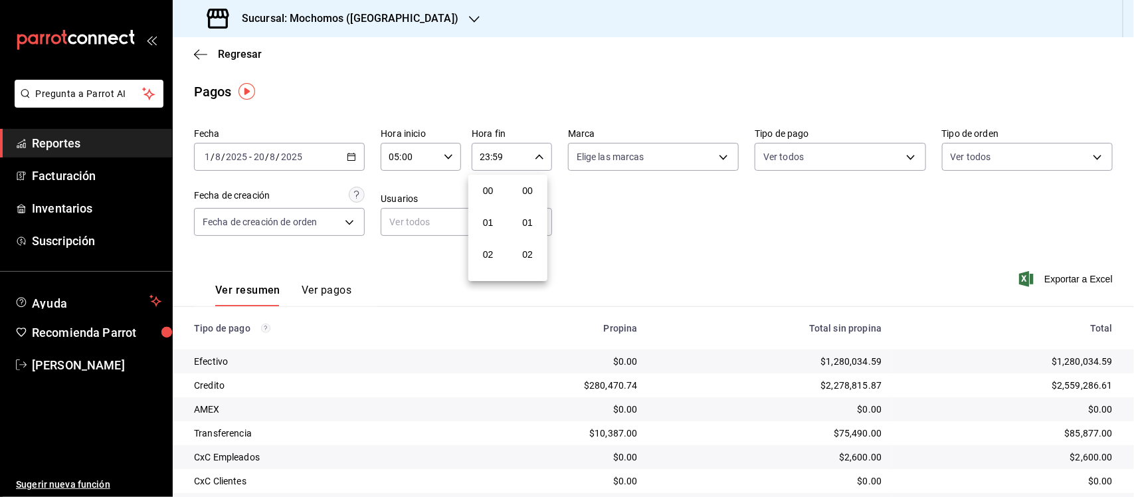
scroll to position [1766, 0]
click at [483, 211] on button "21" at bounding box center [488, 218] width 35 height 27
type input "21:59"
click at [493, 273] on button "05" at bounding box center [488, 283] width 35 height 27
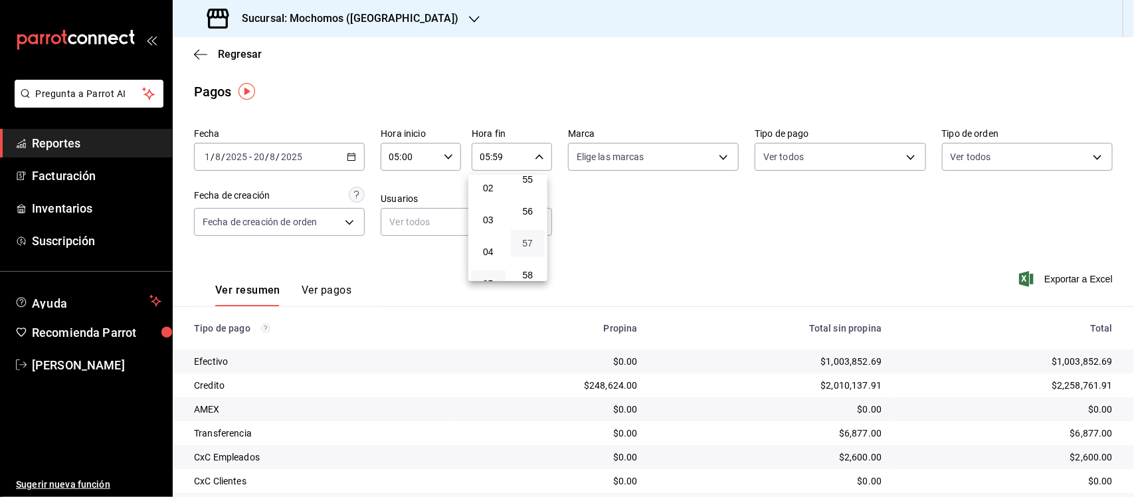
click at [525, 238] on span "57" at bounding box center [528, 243] width 19 height 11
type input "05:57"
click at [525, 190] on span "00" at bounding box center [528, 190] width 19 height 11
type input "05:00"
click at [525, 190] on span "00" at bounding box center [528, 190] width 19 height 11
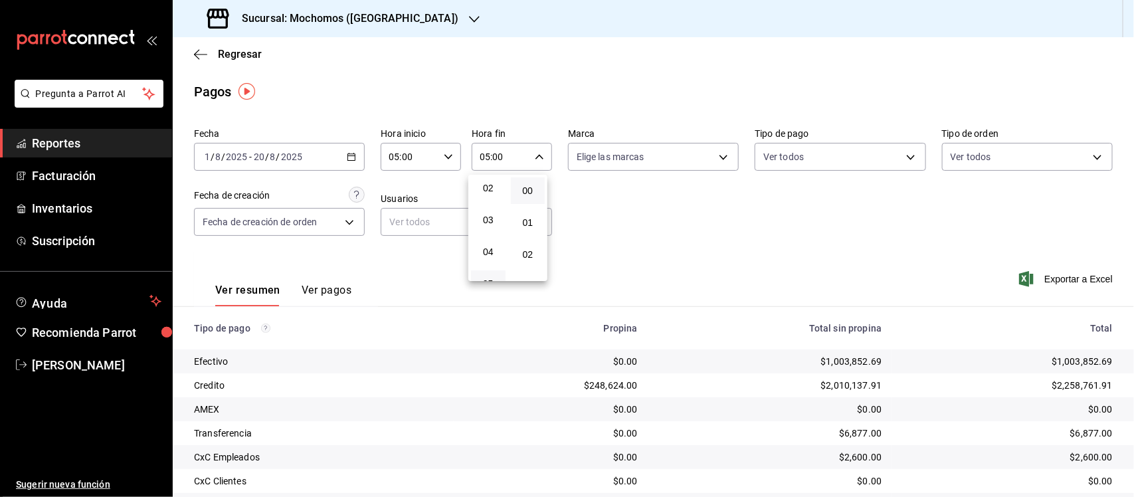
click at [725, 156] on div at bounding box center [567, 248] width 1134 height 497
click at [712, 157] on body "Pregunta a Parrot AI Reportes Facturación Inventarios Suscripción Ayuda Recomie…" at bounding box center [567, 248] width 1134 height 497
click at [581, 207] on input "checkbox" at bounding box center [578, 209] width 12 height 12
checkbox input "true"
type input "65eb7388-82e4-42fa-8caf-680550c77e6f"
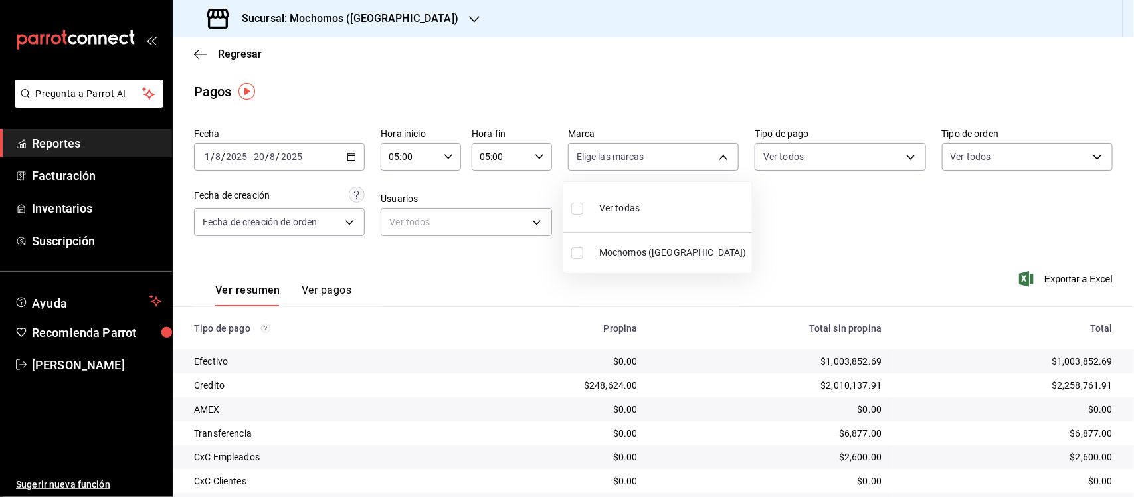
checkbox input "true"
click at [837, 183] on div at bounding box center [567, 248] width 1134 height 497
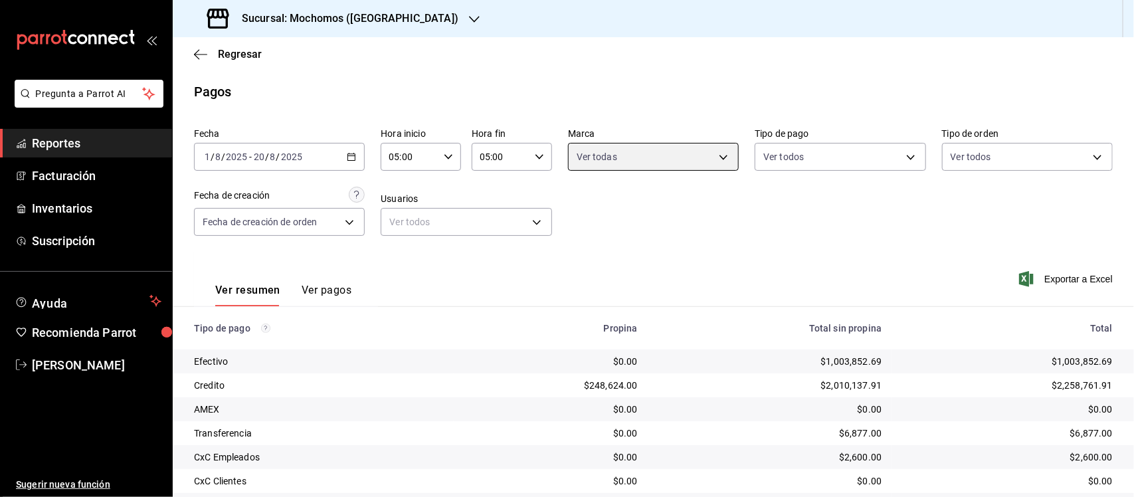
scroll to position [113, 0]
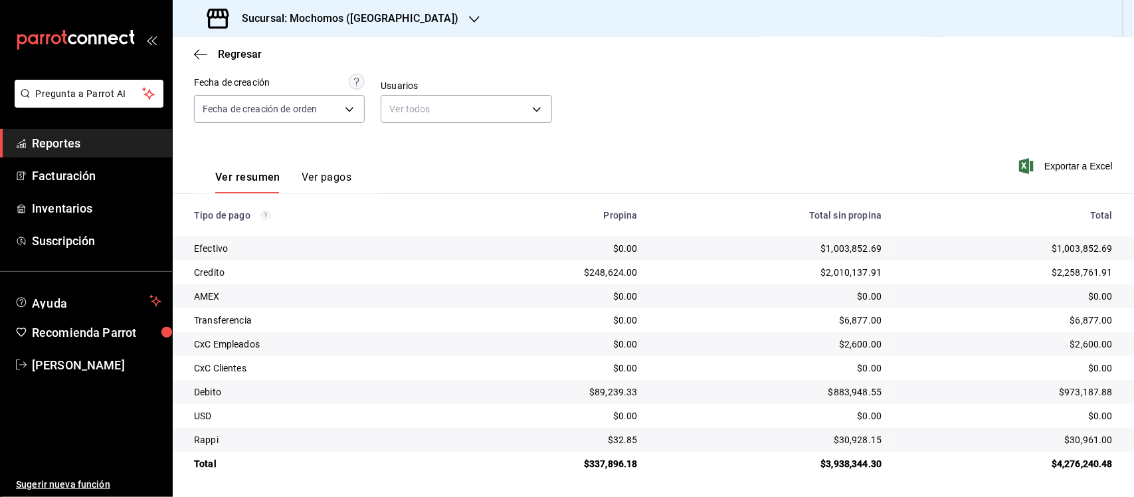
click at [45, 138] on span "Reportes" at bounding box center [97, 143] width 130 height 18
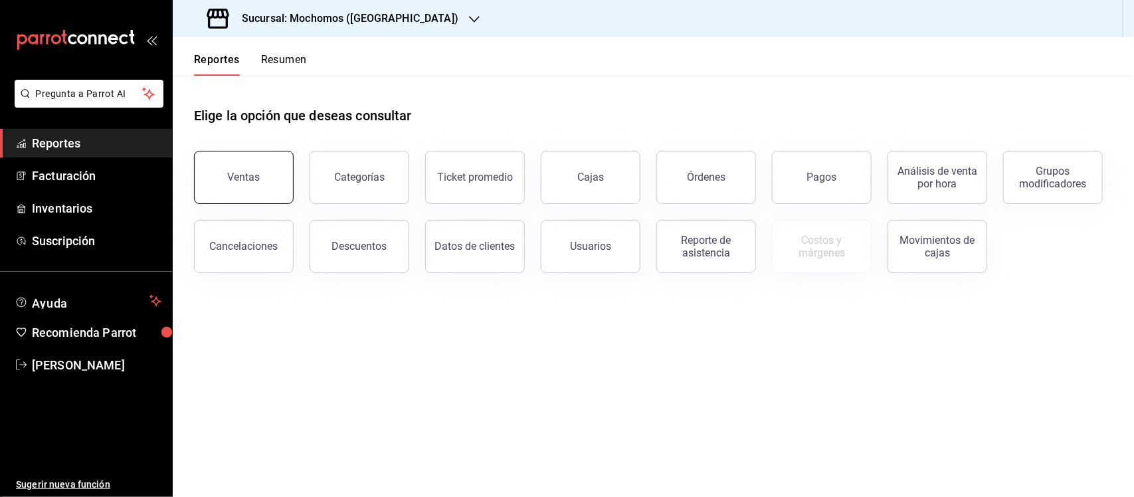
click at [248, 177] on div "Ventas" at bounding box center [244, 177] width 33 height 13
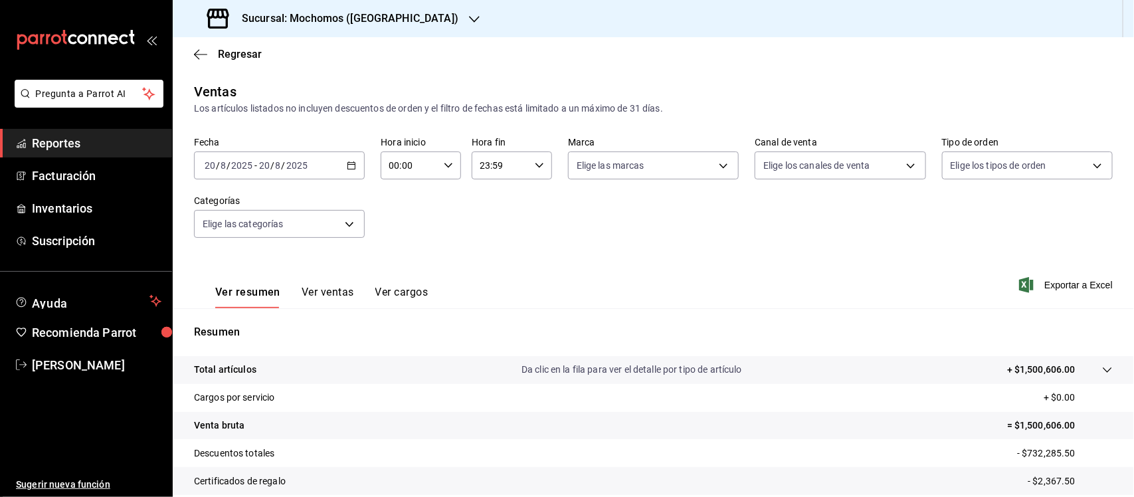
scroll to position [138, 0]
